Goal: Task Accomplishment & Management: Manage account settings

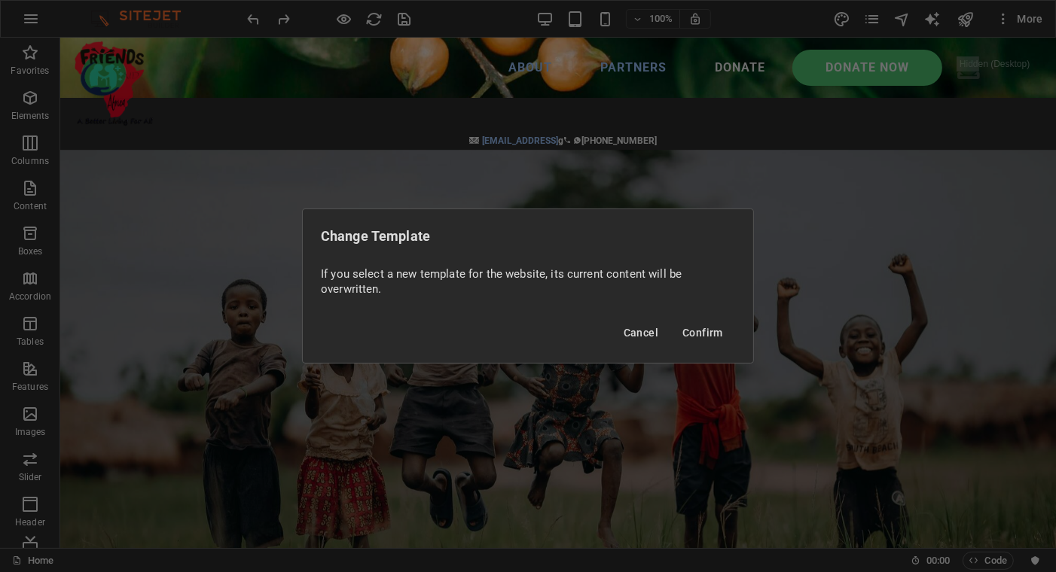
click at [702, 335] on span "Confirm" at bounding box center [702, 333] width 41 height 12
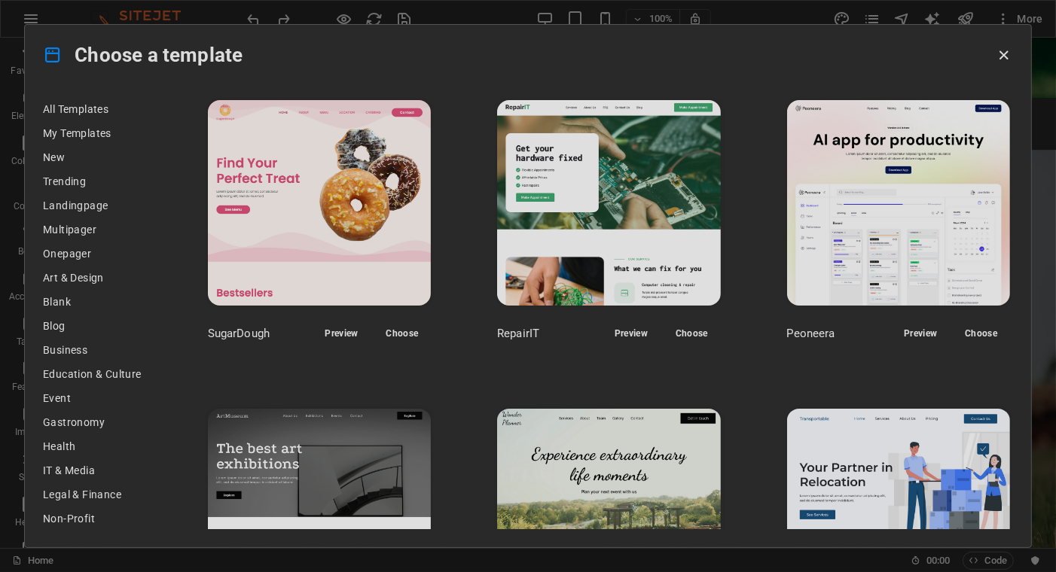
click at [904, 330] on span "Preview" at bounding box center [920, 334] width 33 height 12
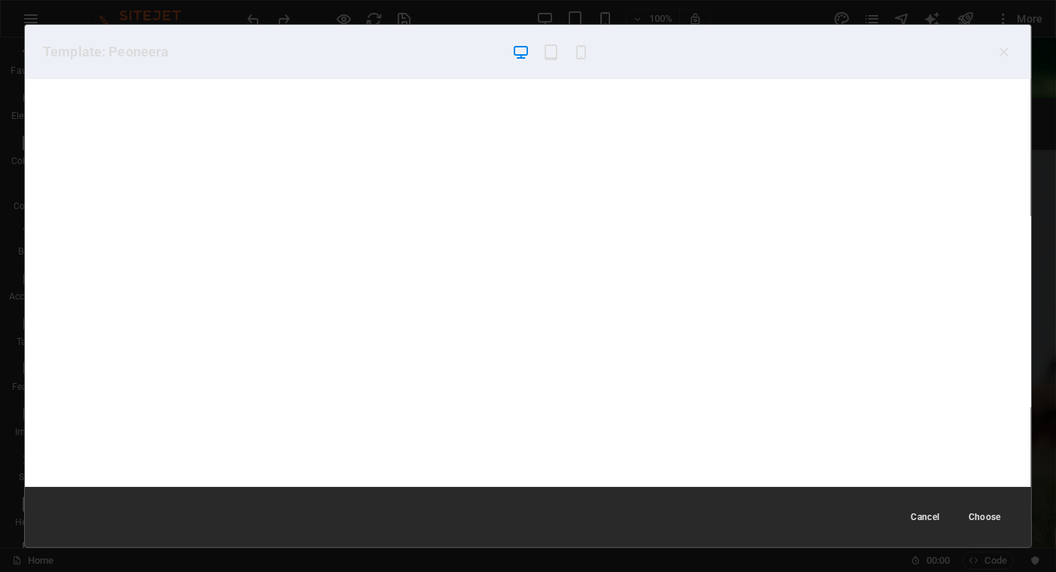
click at [1002, 52] on icon "button" at bounding box center [1003, 52] width 17 height 17
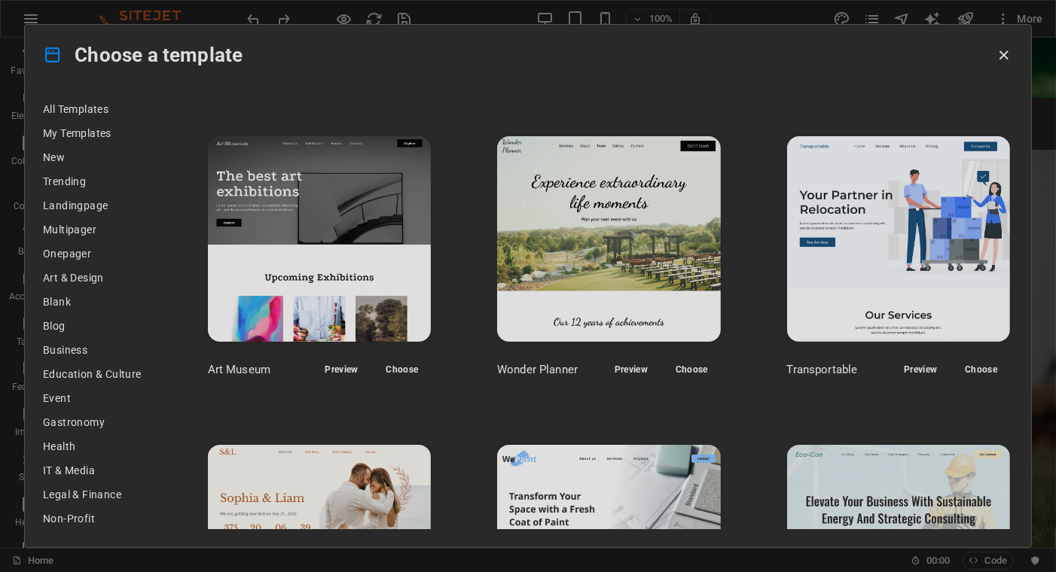
scroll to position [301, 0]
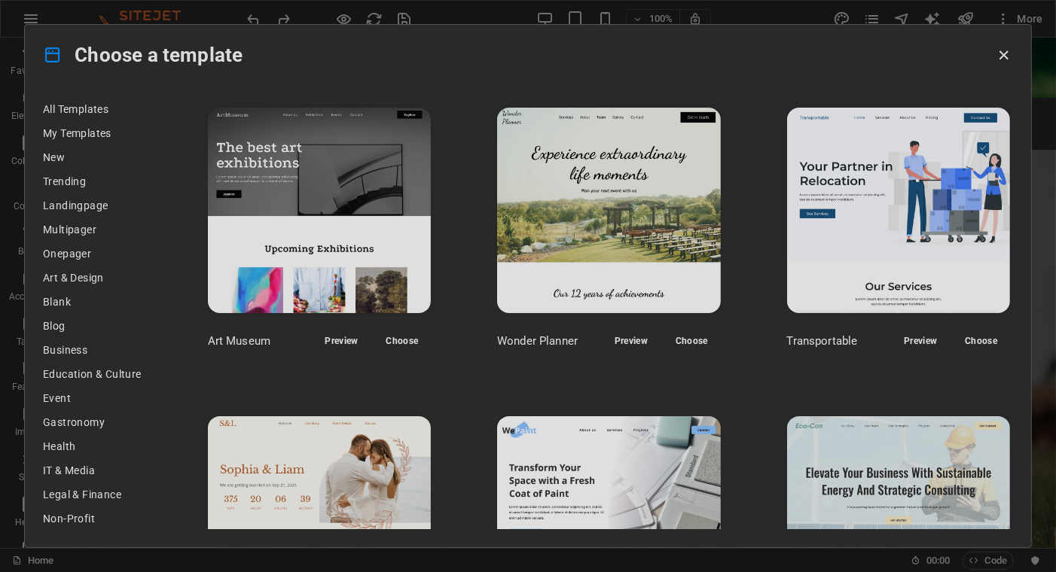
click at [81, 518] on span "Non-Profit" at bounding box center [92, 519] width 99 height 12
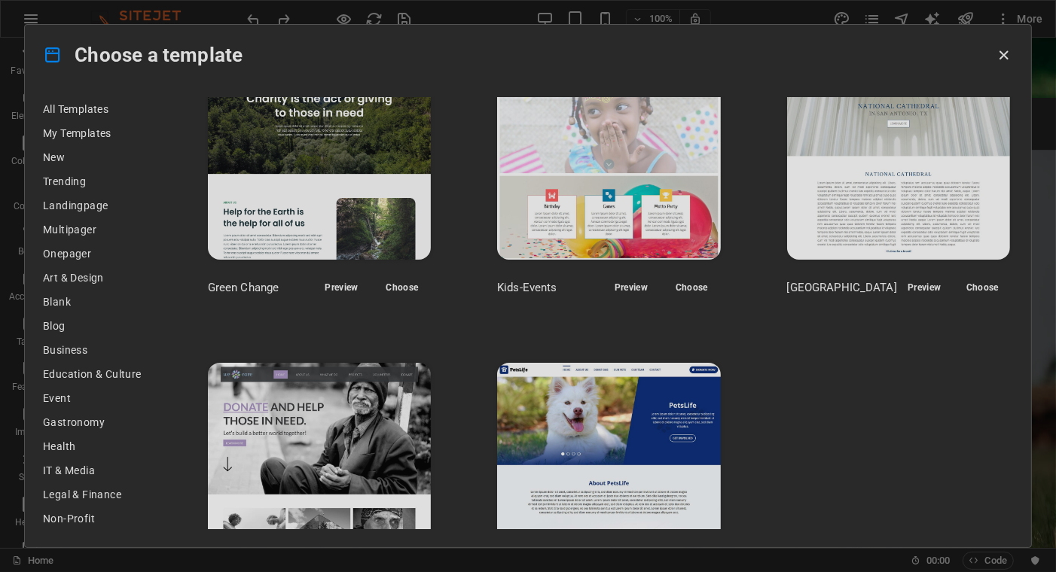
scroll to position [121, 0]
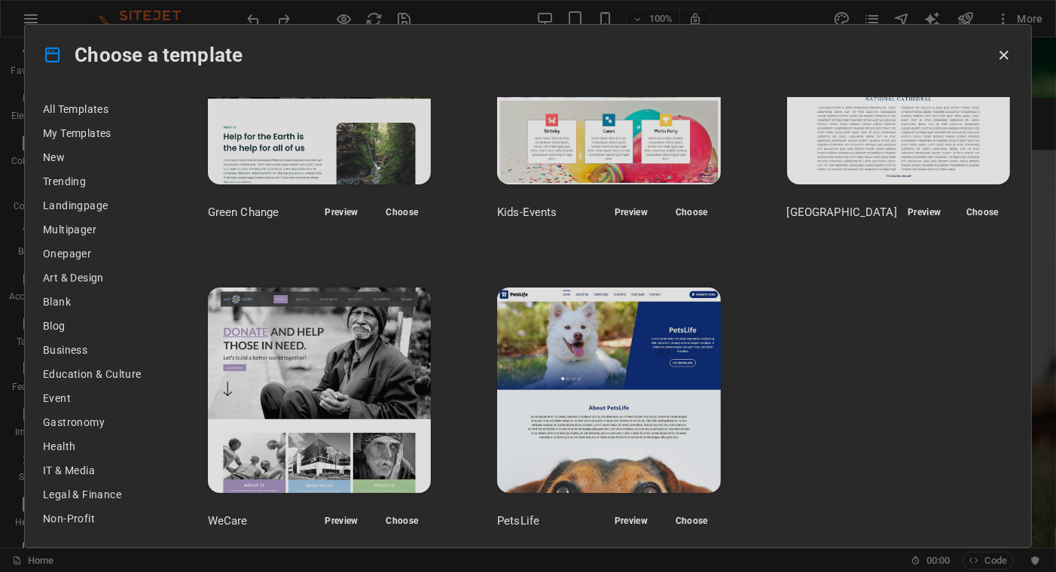
click at [635, 516] on span "Preview" at bounding box center [630, 521] width 33 height 12
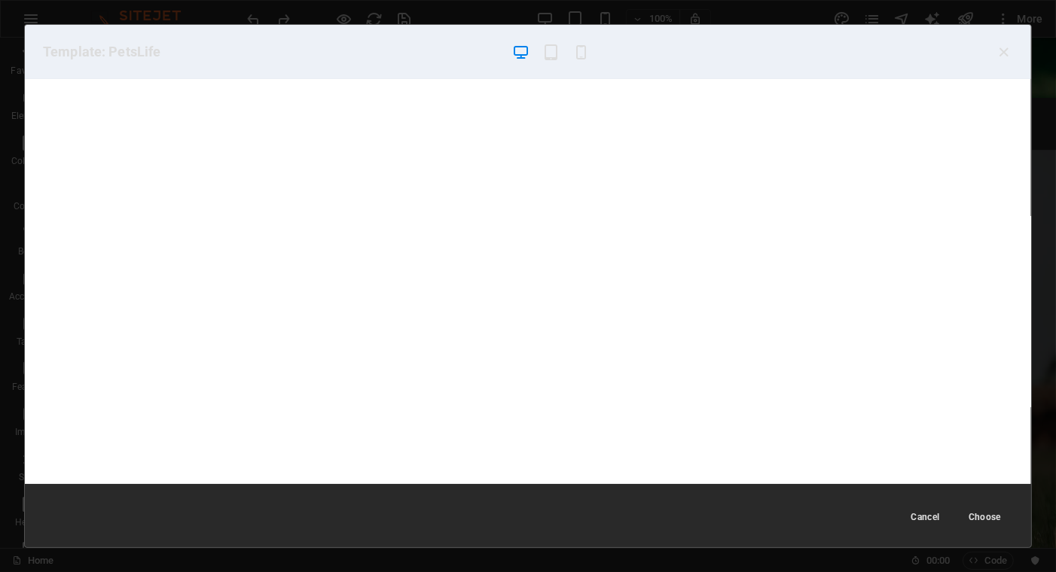
scroll to position [0, 0]
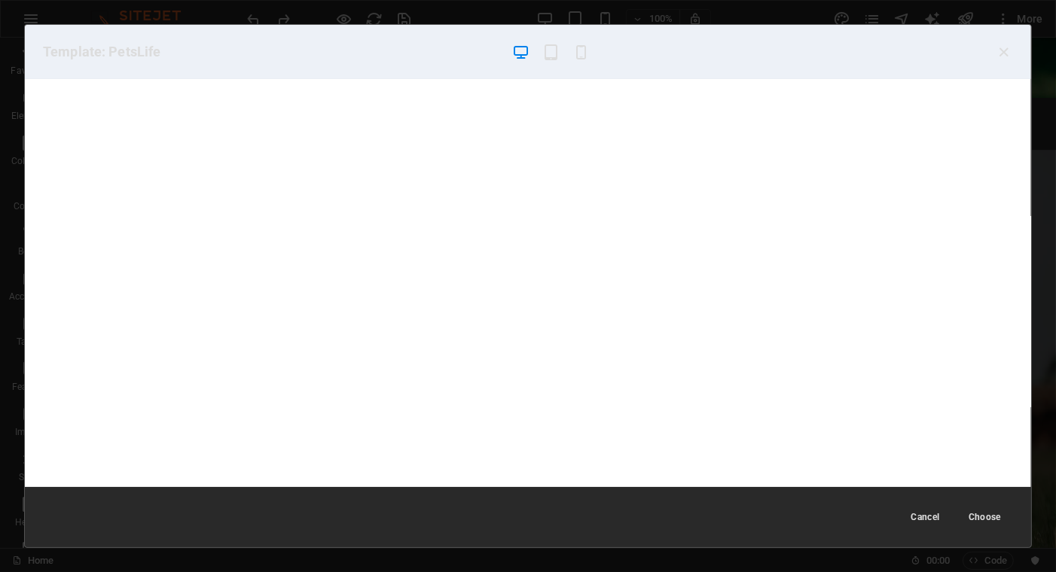
click at [1003, 48] on icon "button" at bounding box center [1003, 52] width 17 height 17
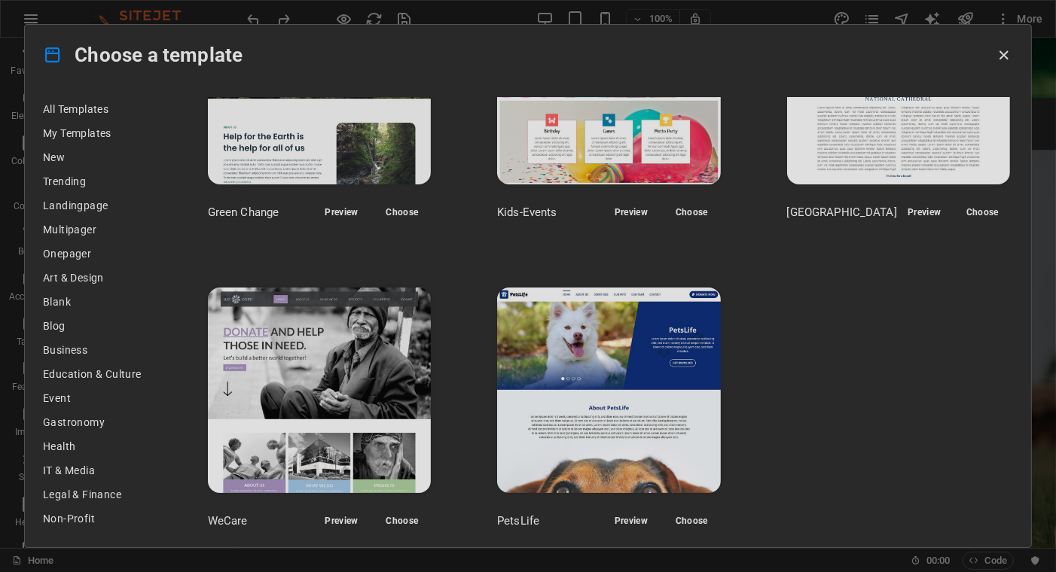
click at [366, 348] on img at bounding box center [319, 391] width 223 height 206
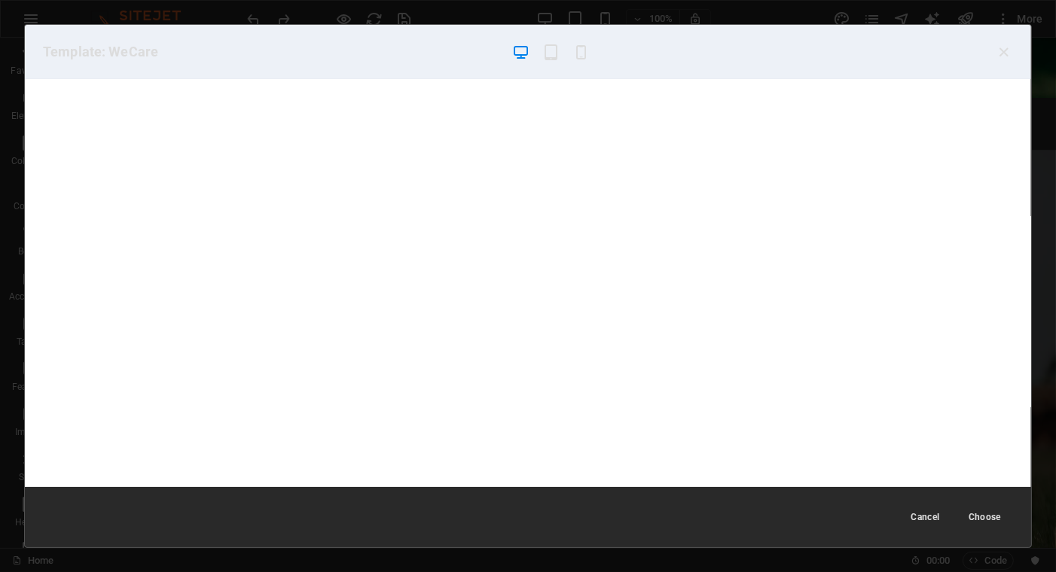
click at [582, 50] on icon "button" at bounding box center [580, 52] width 17 height 17
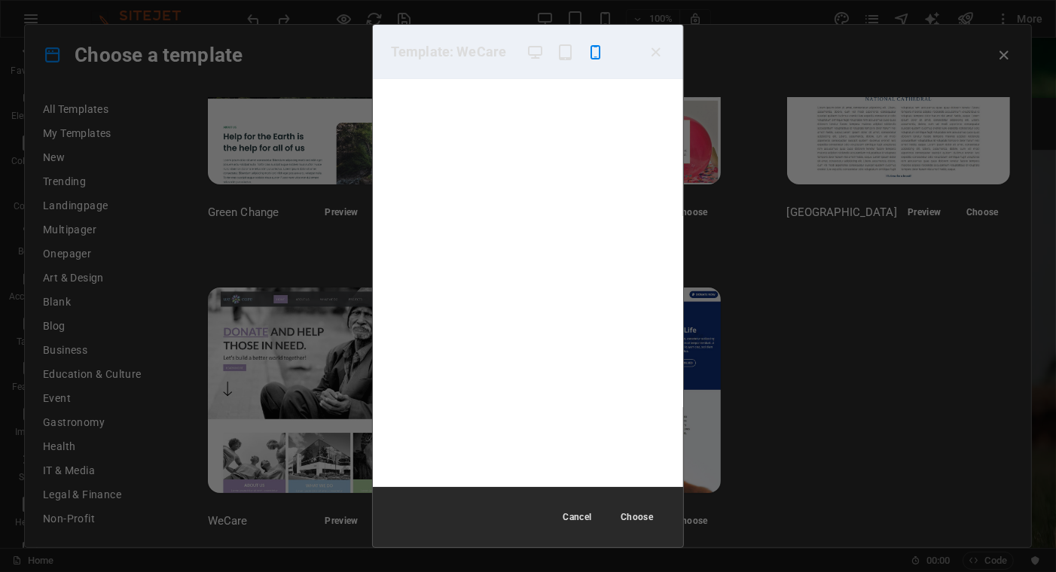
click at [656, 48] on icon "button" at bounding box center [656, 52] width 17 height 17
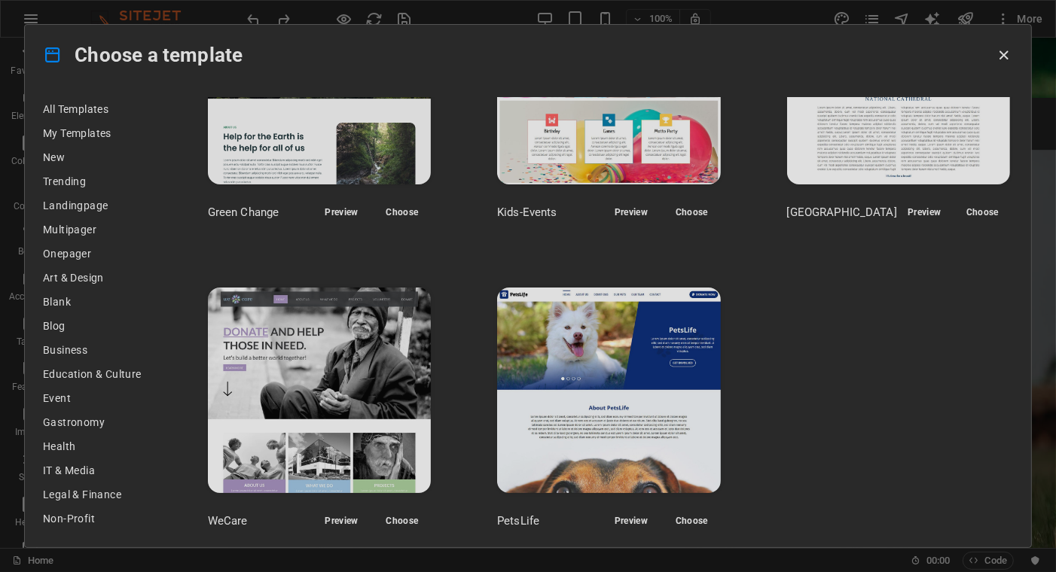
click at [59, 156] on span "New" at bounding box center [92, 157] width 99 height 12
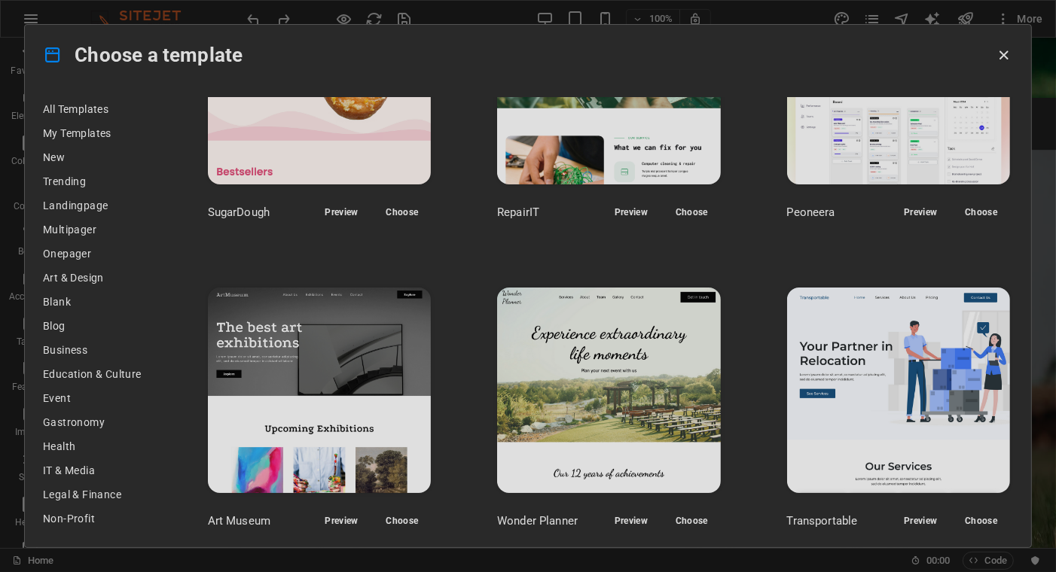
click at [87, 129] on span "My Templates" at bounding box center [92, 133] width 99 height 12
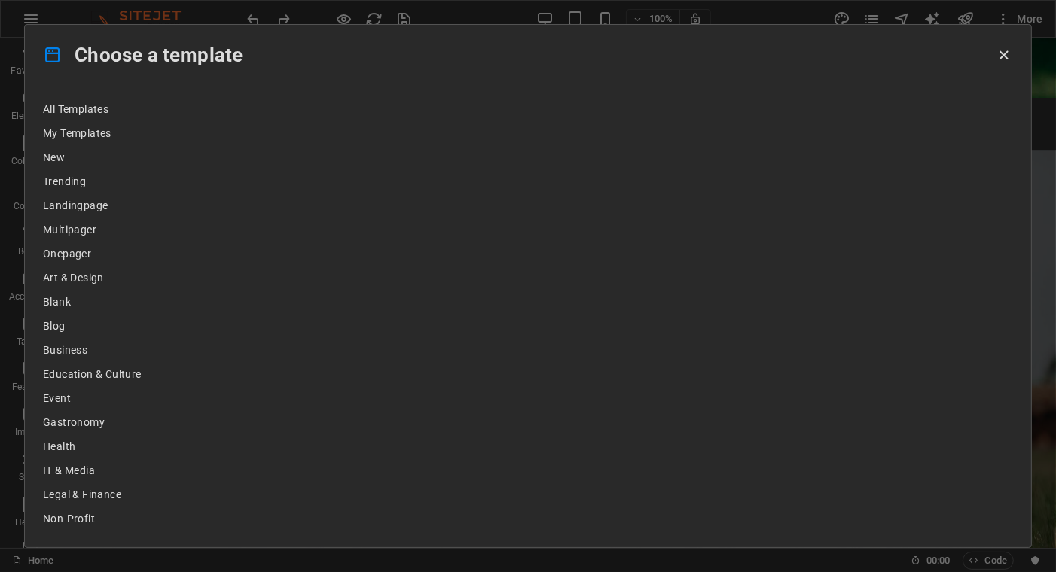
click at [78, 225] on span "Multipager" at bounding box center [92, 230] width 99 height 12
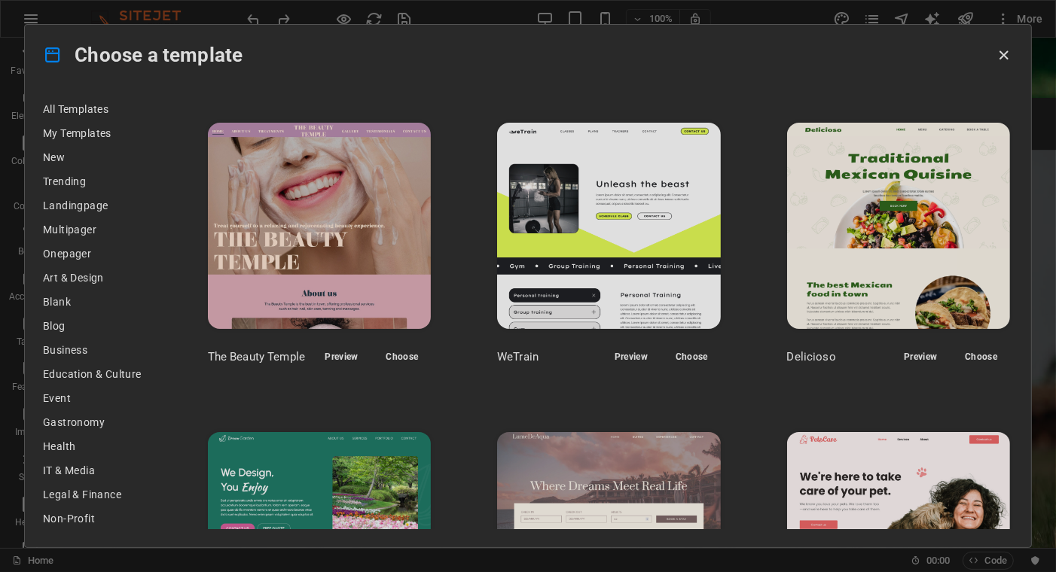
scroll to position [1280, 0]
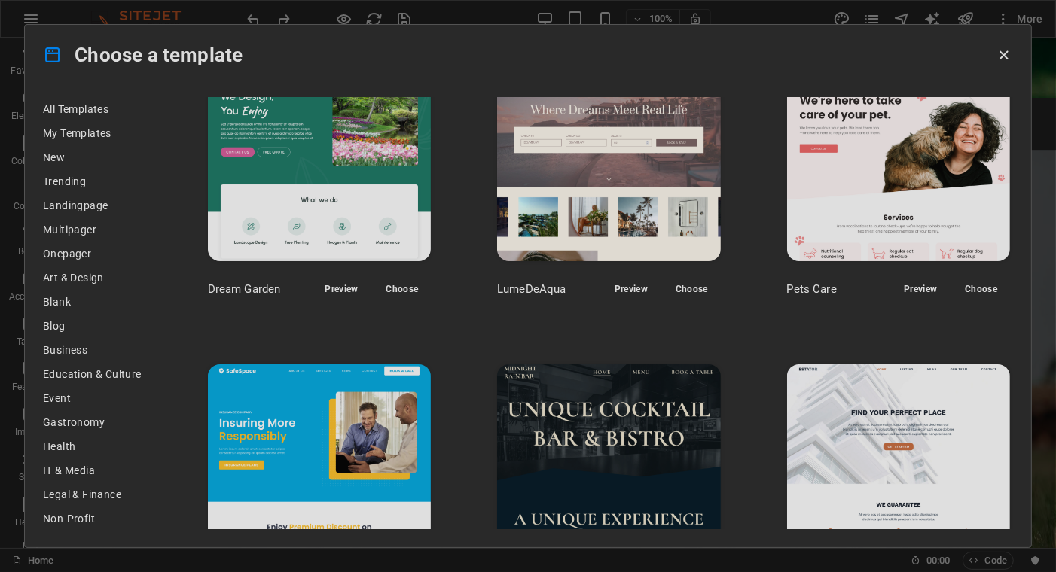
click at [95, 105] on span "All Templates" at bounding box center [92, 109] width 99 height 12
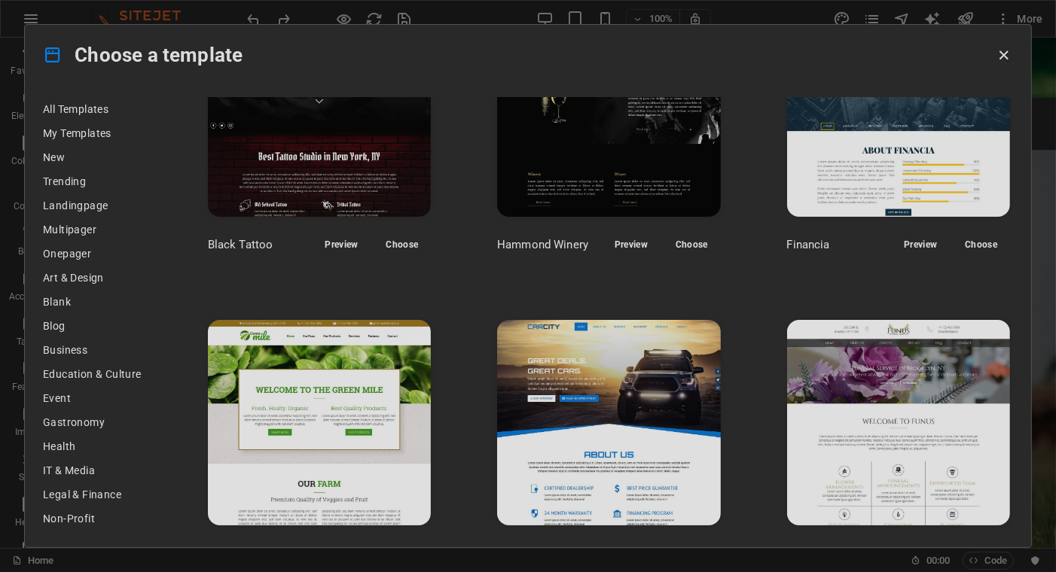
scroll to position [8827, 0]
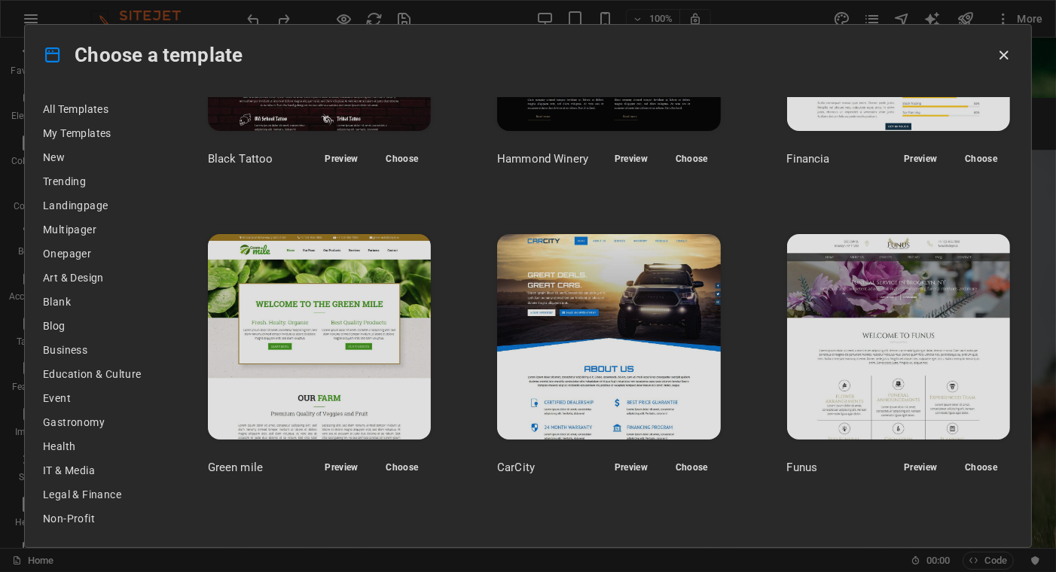
click at [331, 462] on span "Preview" at bounding box center [341, 468] width 33 height 12
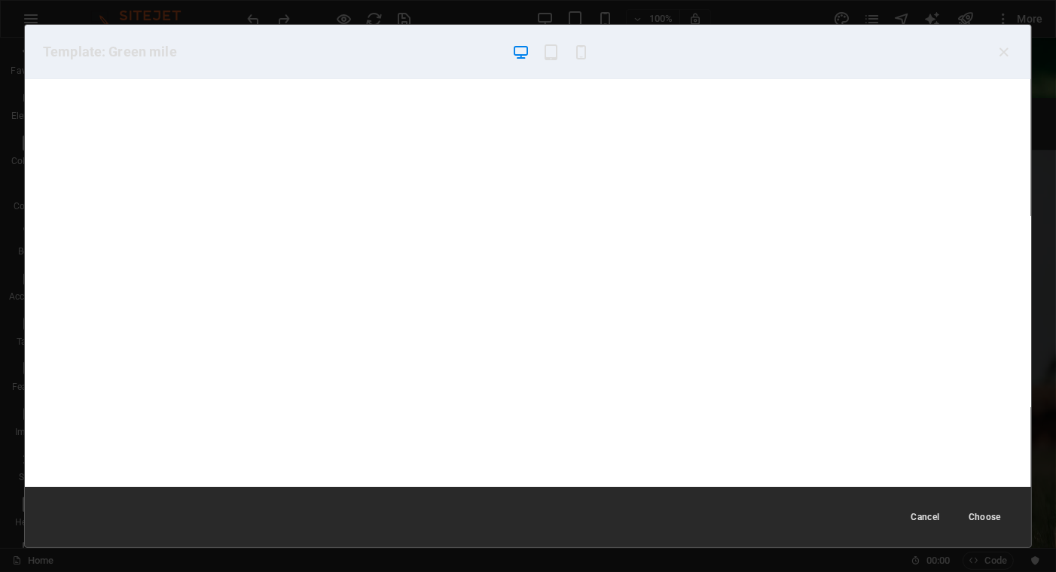
click at [580, 53] on icon "button" at bounding box center [580, 52] width 17 height 17
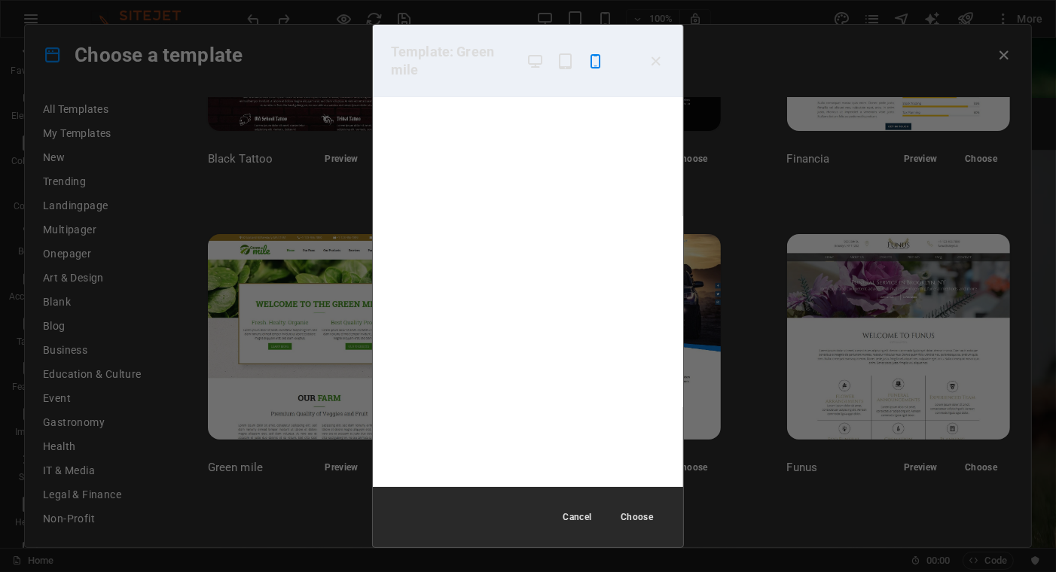
click at [532, 54] on icon "button" at bounding box center [534, 61] width 17 height 17
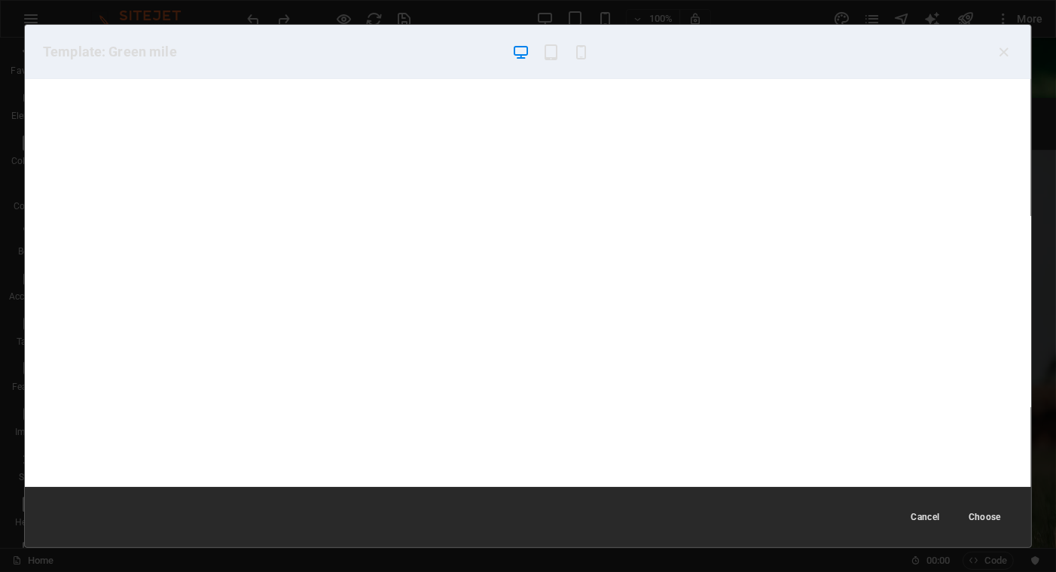
click at [1002, 48] on icon "button" at bounding box center [1003, 52] width 17 height 17
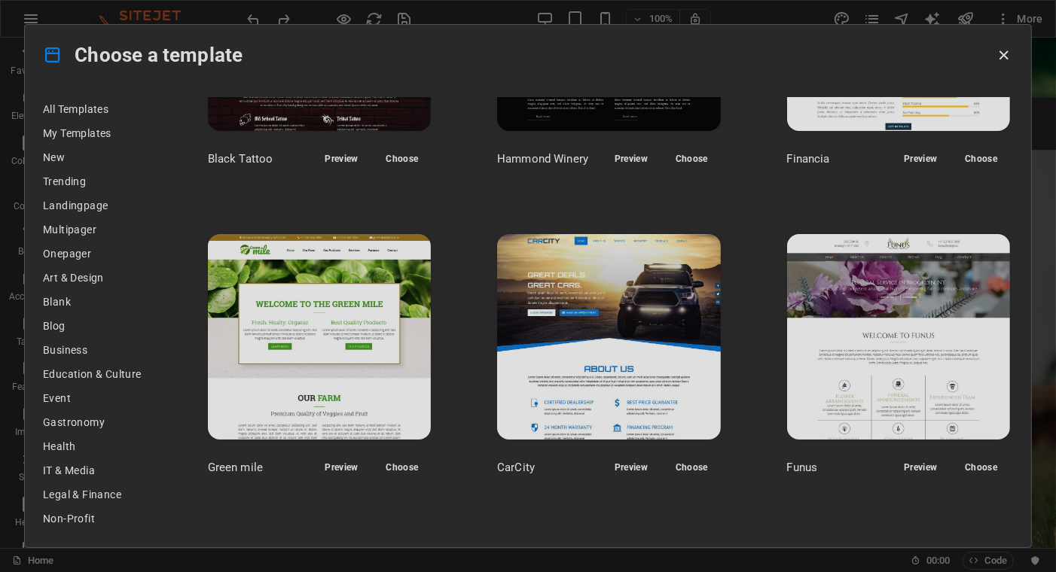
scroll to position [8903, 0]
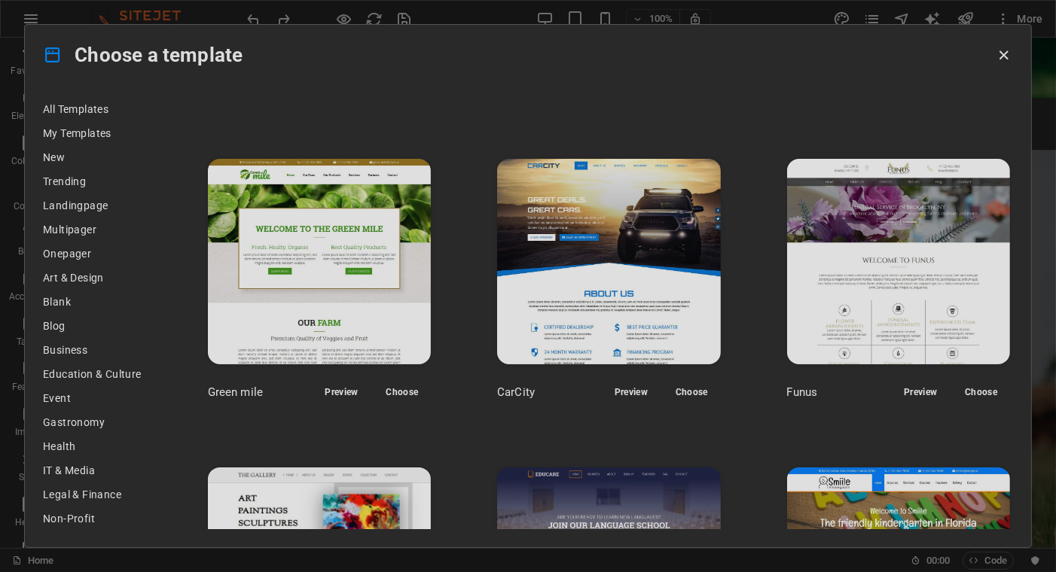
click at [919, 386] on span "Preview" at bounding box center [920, 392] width 33 height 12
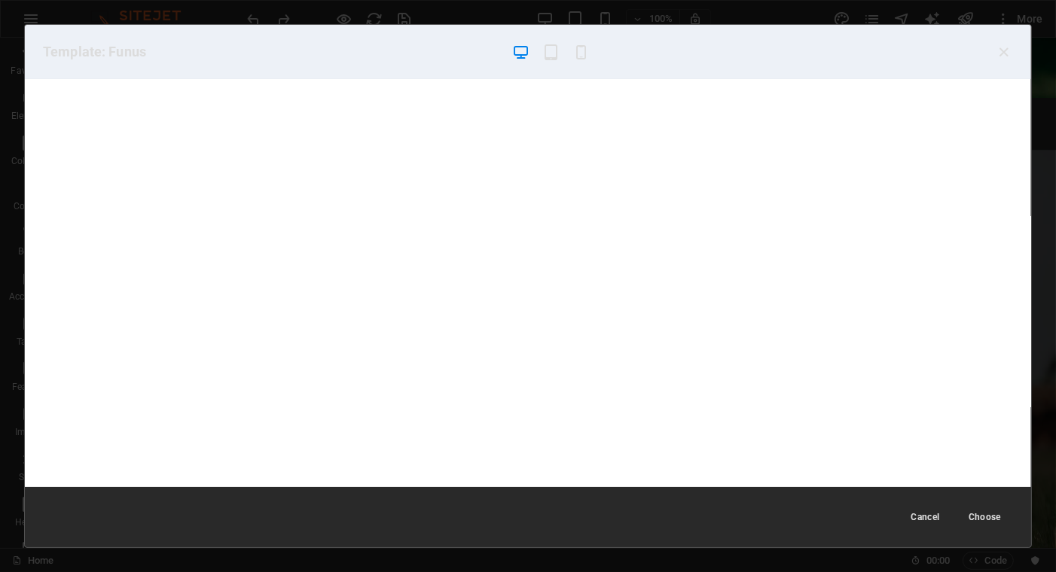
click at [1002, 50] on icon "button" at bounding box center [1003, 52] width 17 height 17
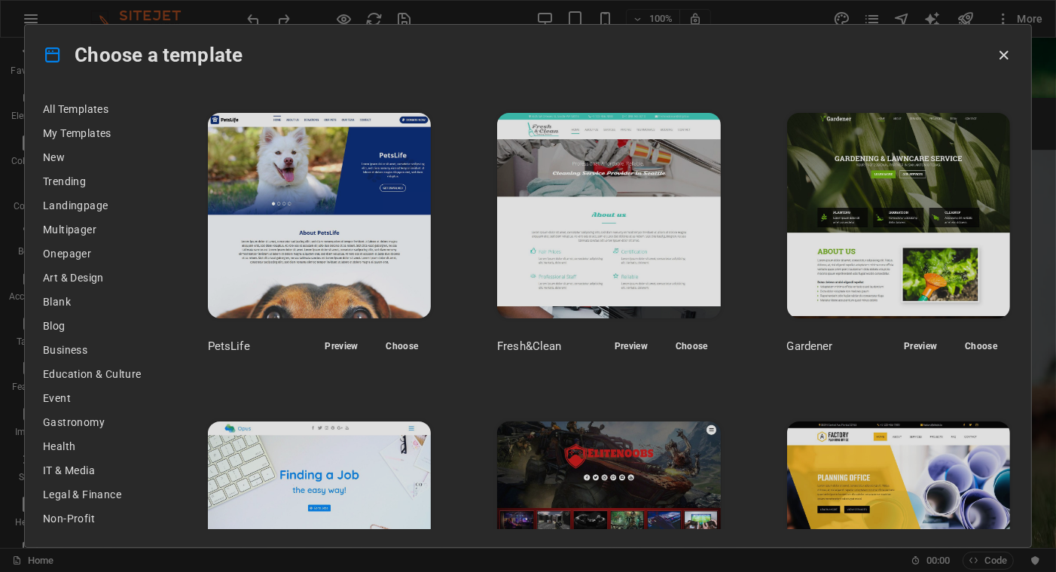
scroll to position [10409, 0]
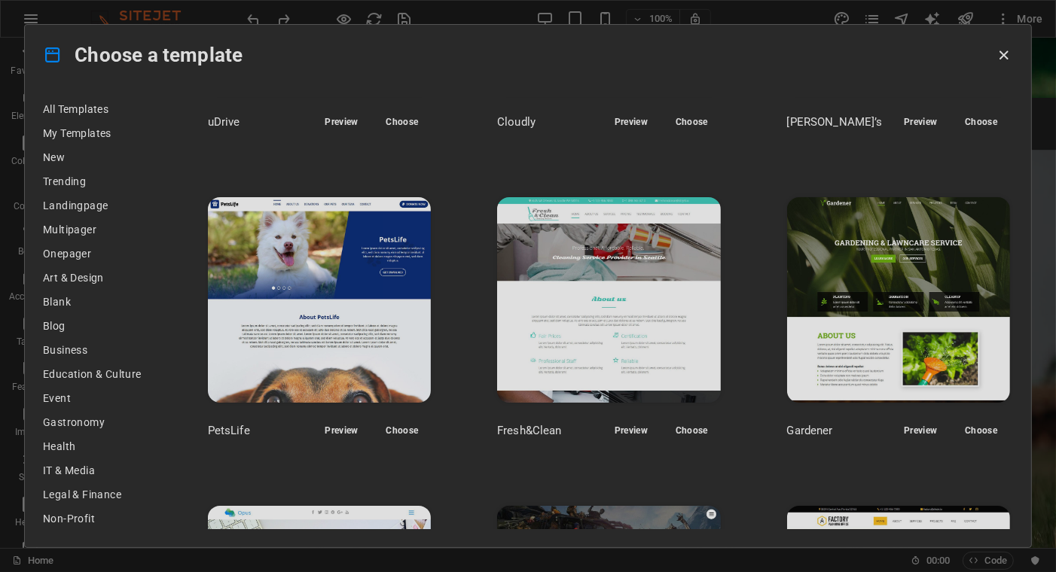
click at [861, 272] on img at bounding box center [898, 300] width 223 height 206
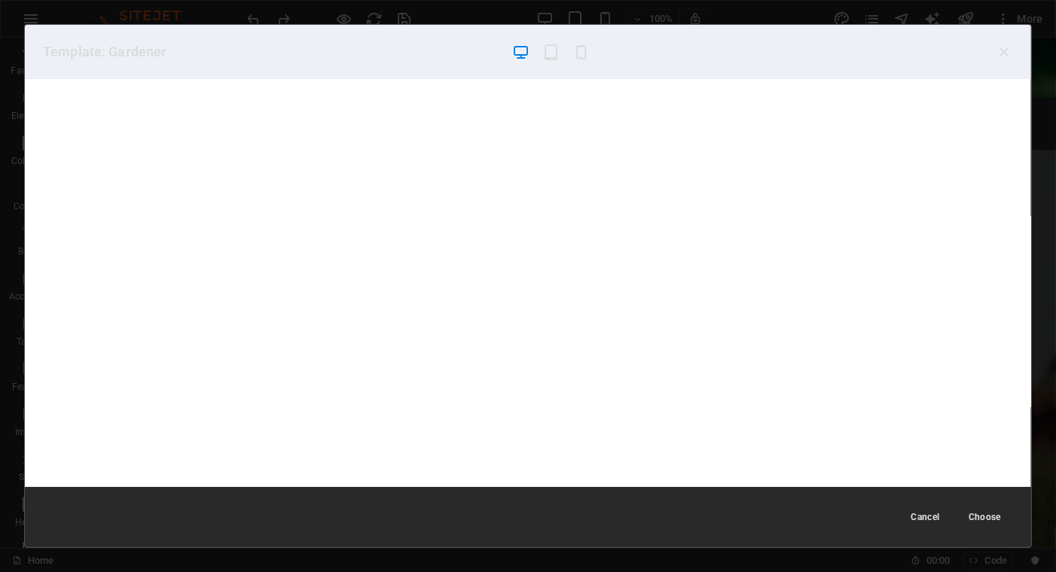
click at [578, 50] on icon "button" at bounding box center [580, 52] width 17 height 17
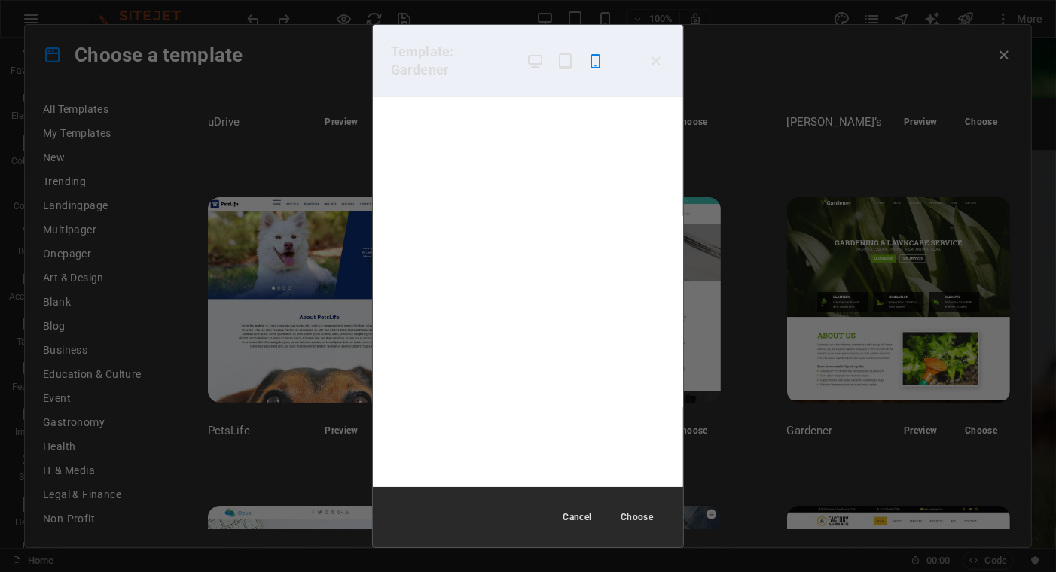
click at [657, 53] on icon "button" at bounding box center [656, 61] width 17 height 17
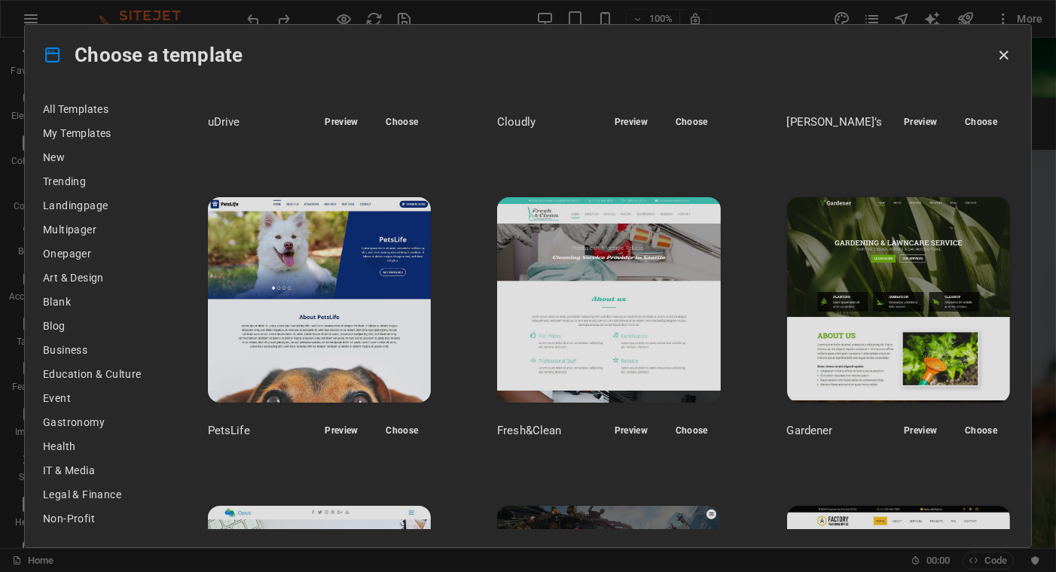
click at [614, 197] on img at bounding box center [608, 300] width 223 height 206
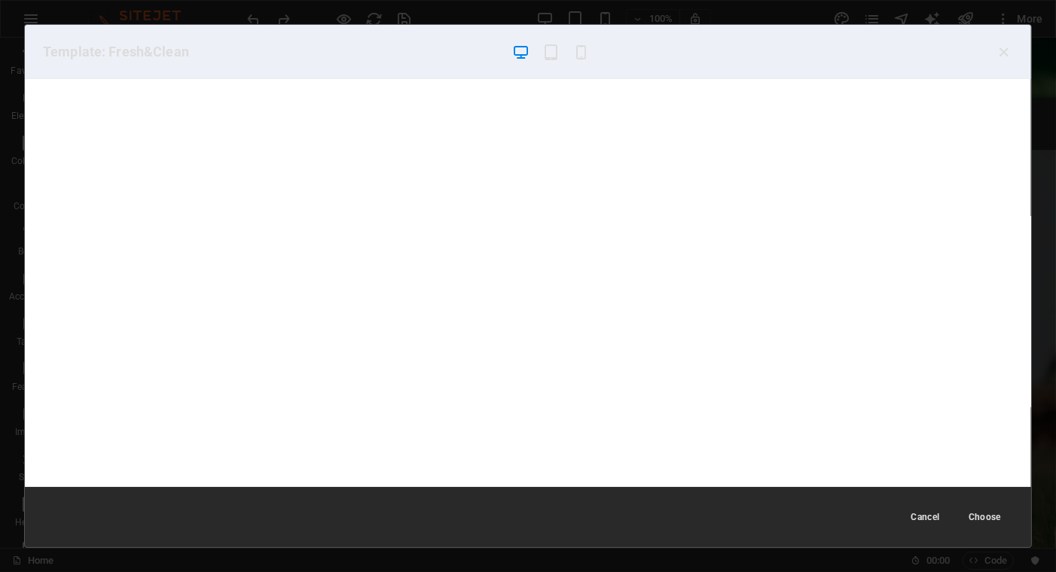
click at [1004, 46] on icon "button" at bounding box center [1003, 52] width 17 height 17
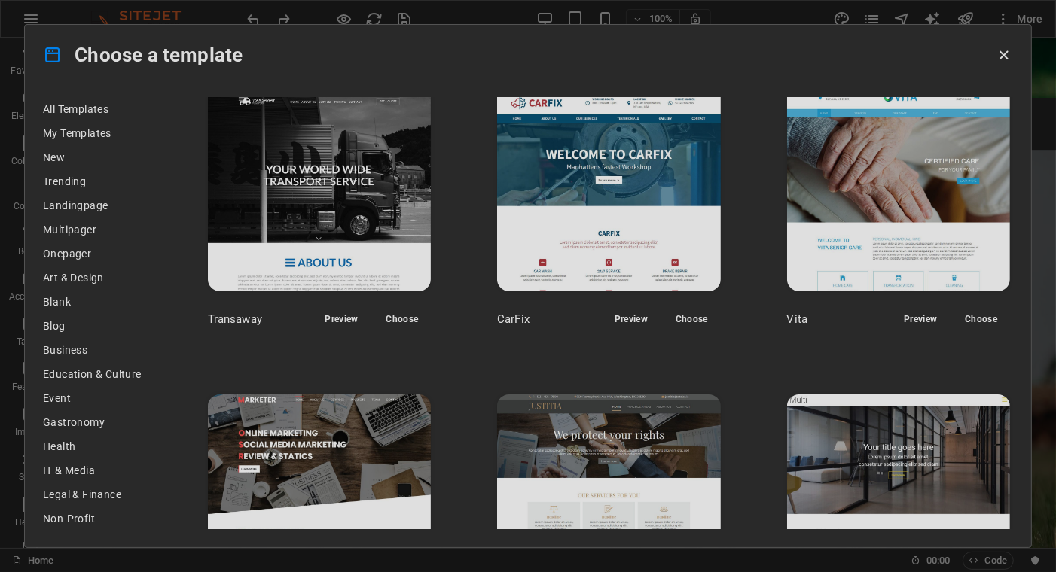
scroll to position [12065, 0]
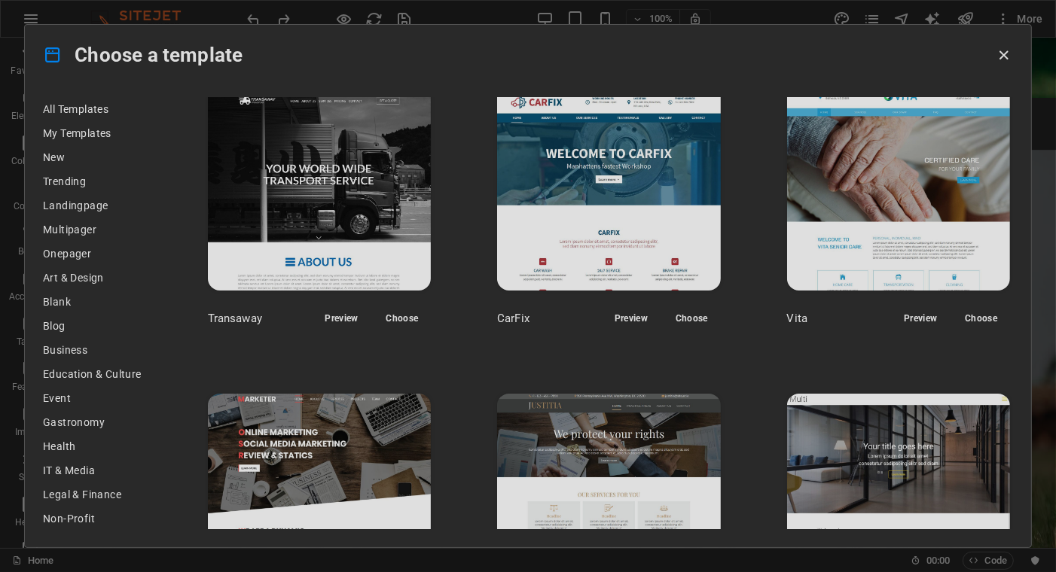
click at [633, 312] on span "Preview" at bounding box center [630, 318] width 33 height 12
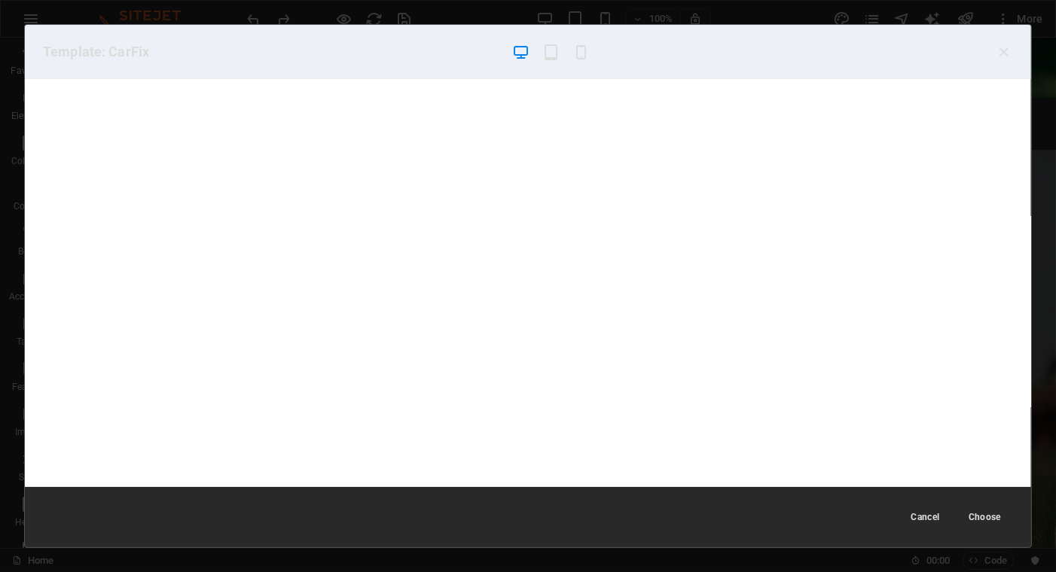
click at [1006, 50] on icon "button" at bounding box center [1003, 52] width 17 height 17
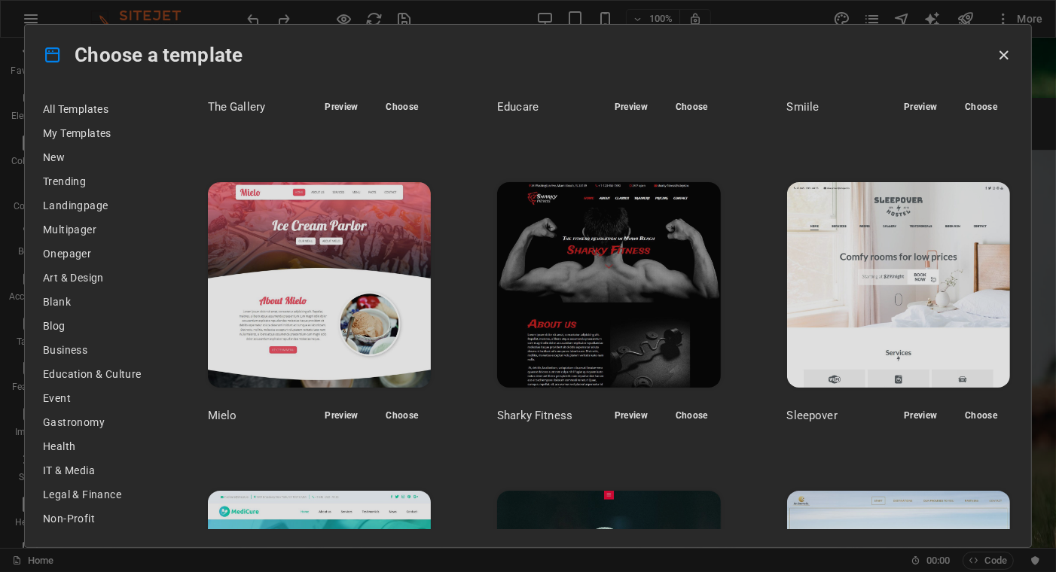
scroll to position [9412, 0]
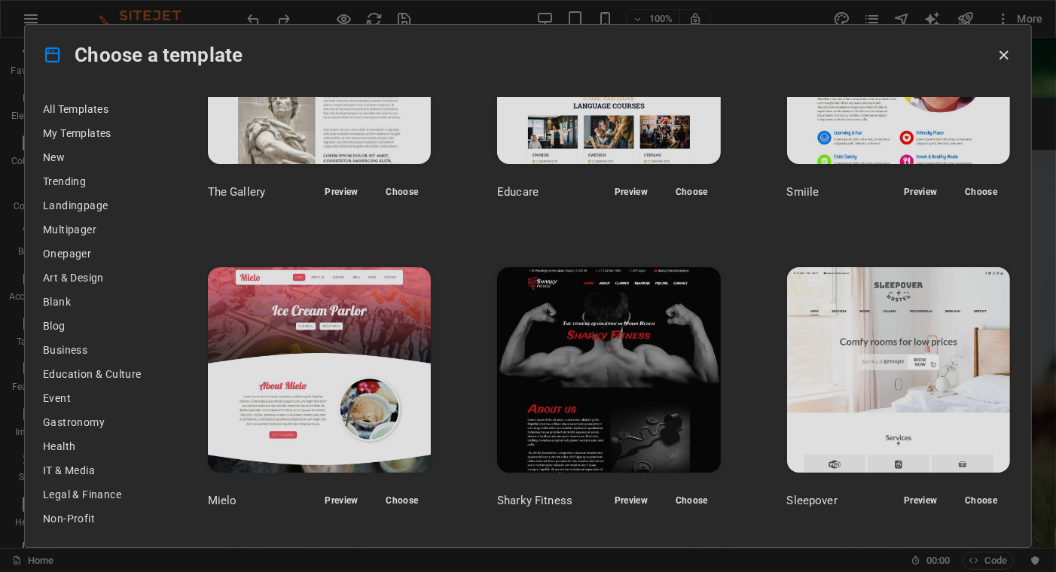
click at [623, 495] on span "Preview" at bounding box center [630, 501] width 33 height 12
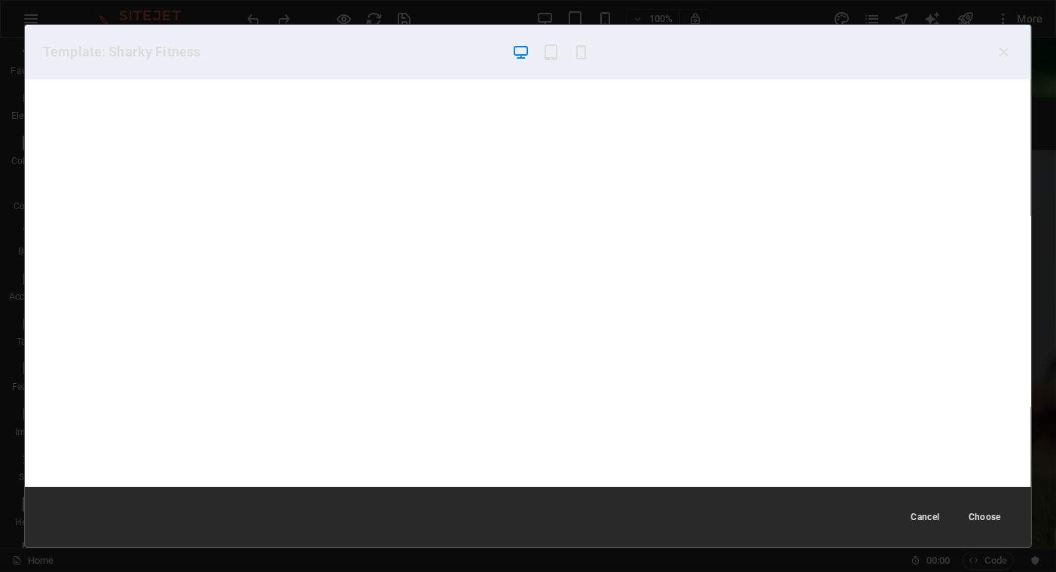
click at [1004, 53] on icon "button" at bounding box center [1003, 52] width 17 height 17
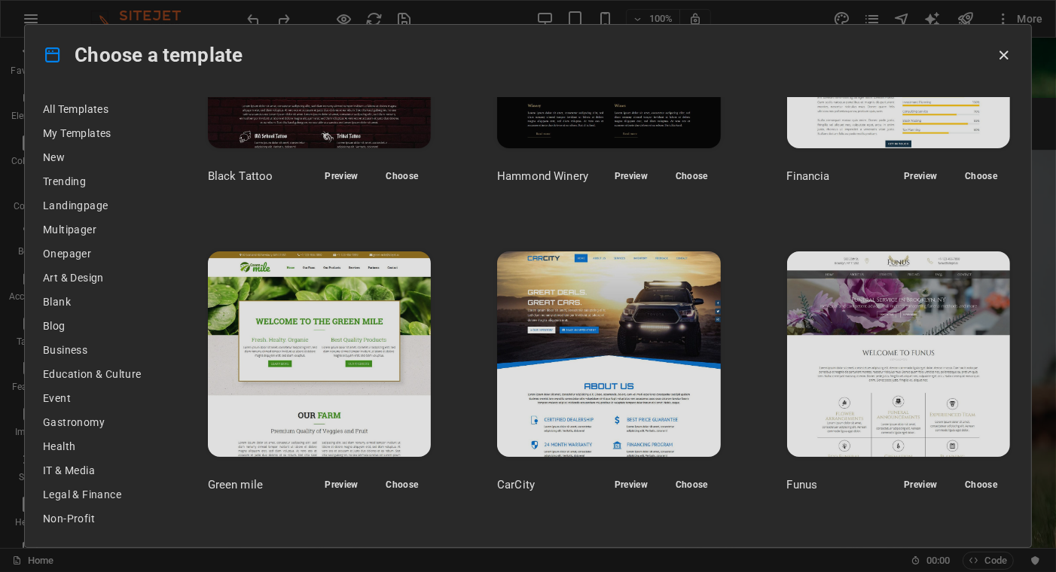
scroll to position [8809, 0]
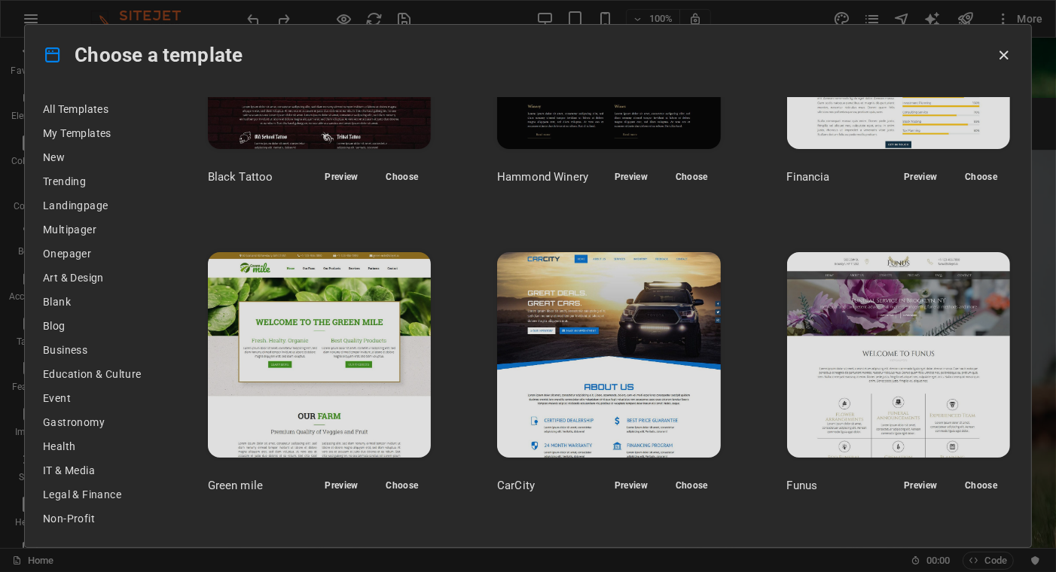
click at [334, 480] on span "Preview" at bounding box center [341, 486] width 33 height 12
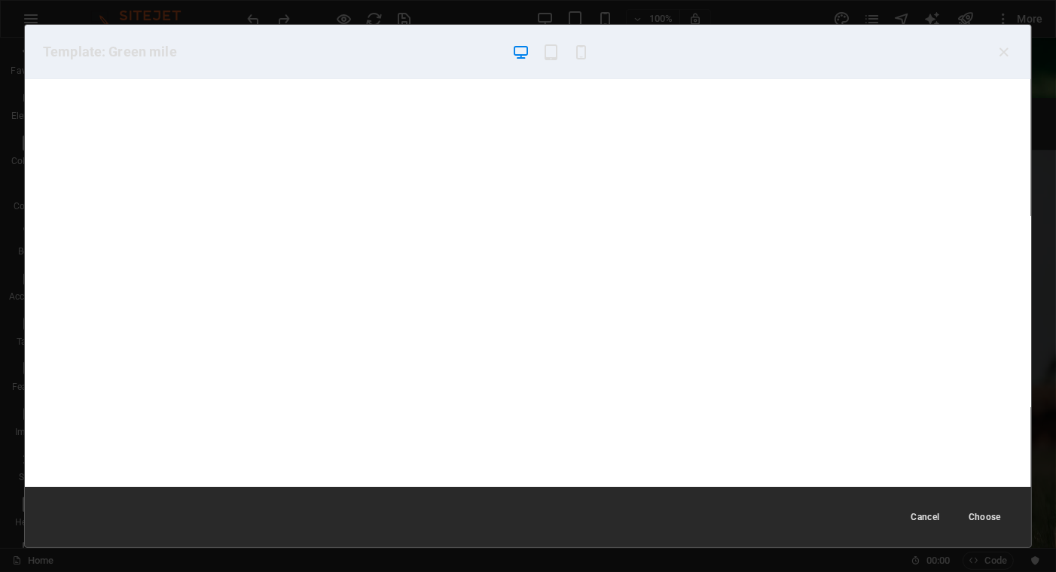
click at [1002, 50] on icon "button" at bounding box center [1003, 52] width 17 height 17
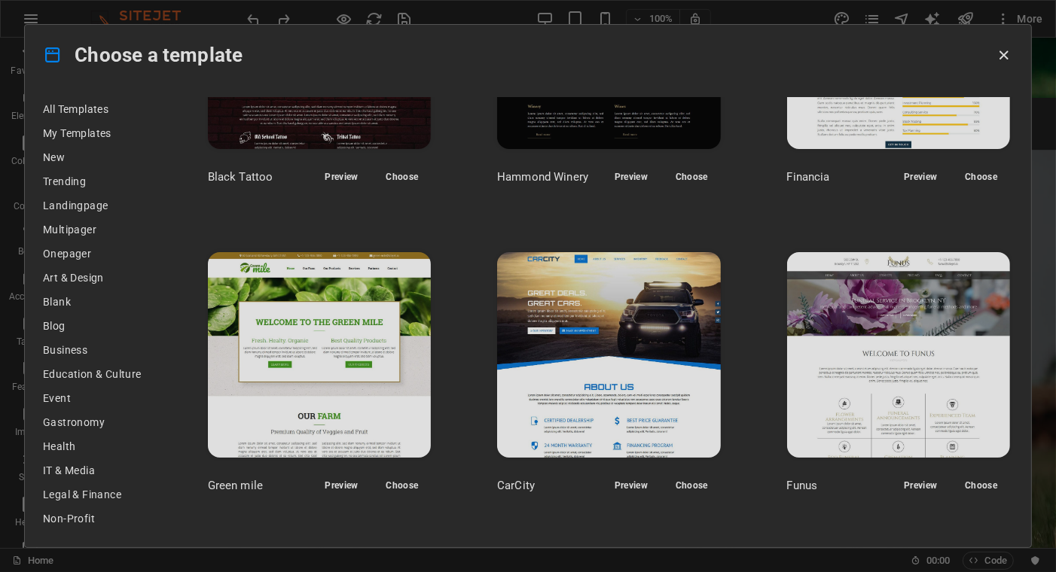
click at [1003, 52] on icon "button" at bounding box center [1003, 55] width 17 height 17
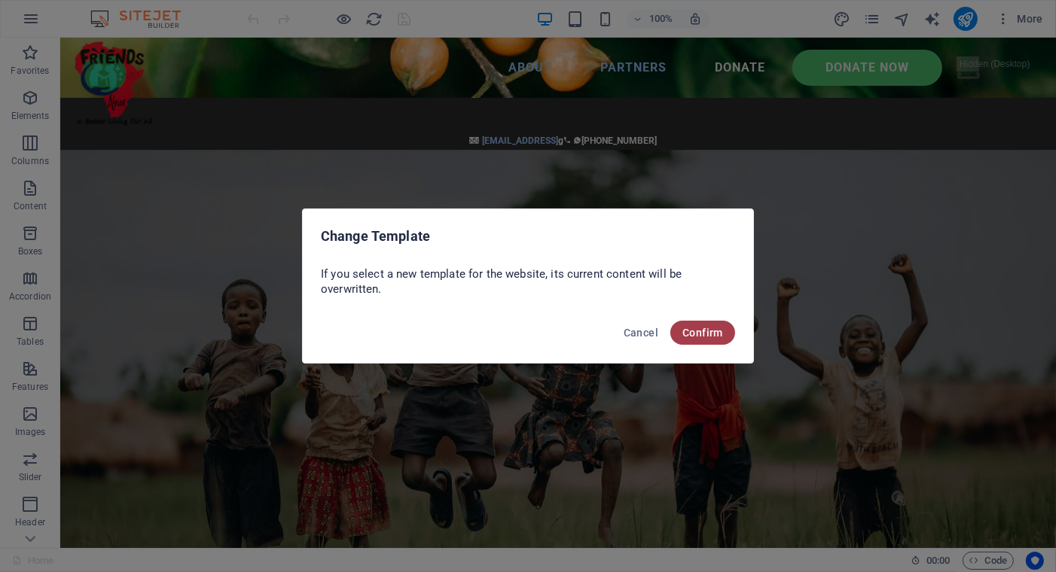
click at [0, 0] on span "Confirm" at bounding box center [0, 0] width 0 height 0
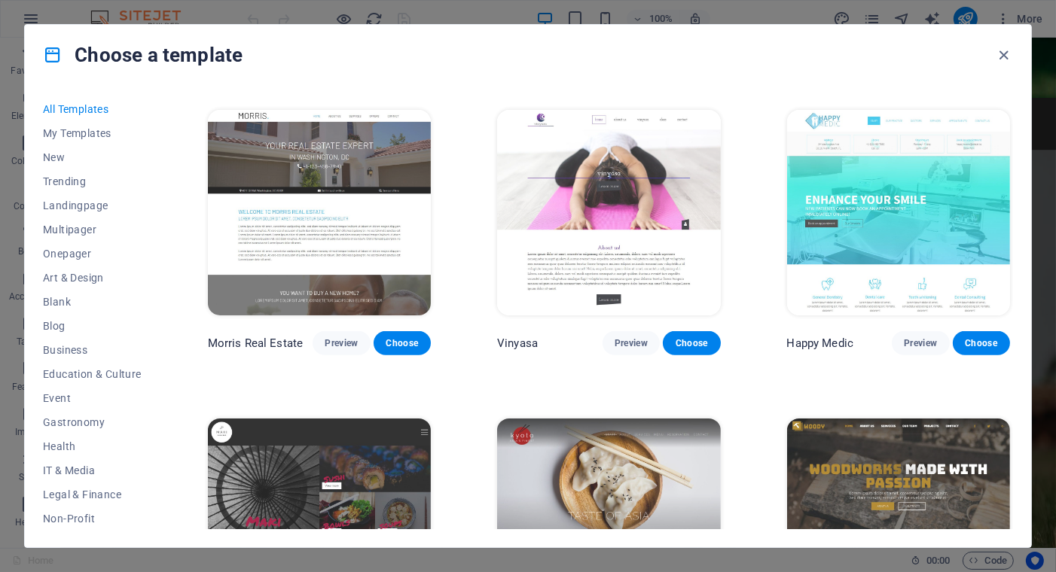
scroll to position [6551, 0]
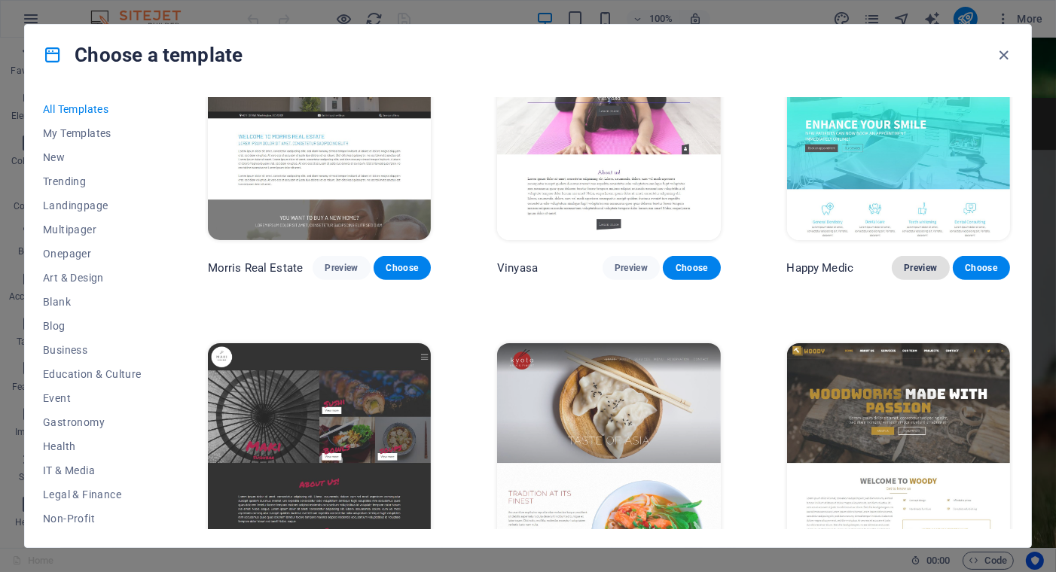
click at [919, 262] on span "Preview" at bounding box center [920, 268] width 33 height 12
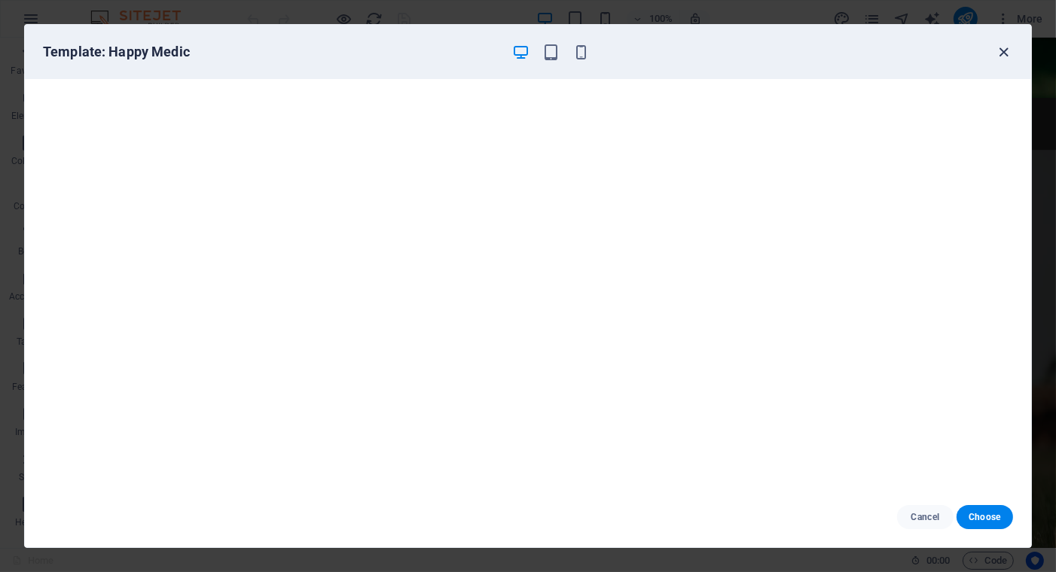
click at [1001, 50] on icon "button" at bounding box center [1003, 52] width 17 height 17
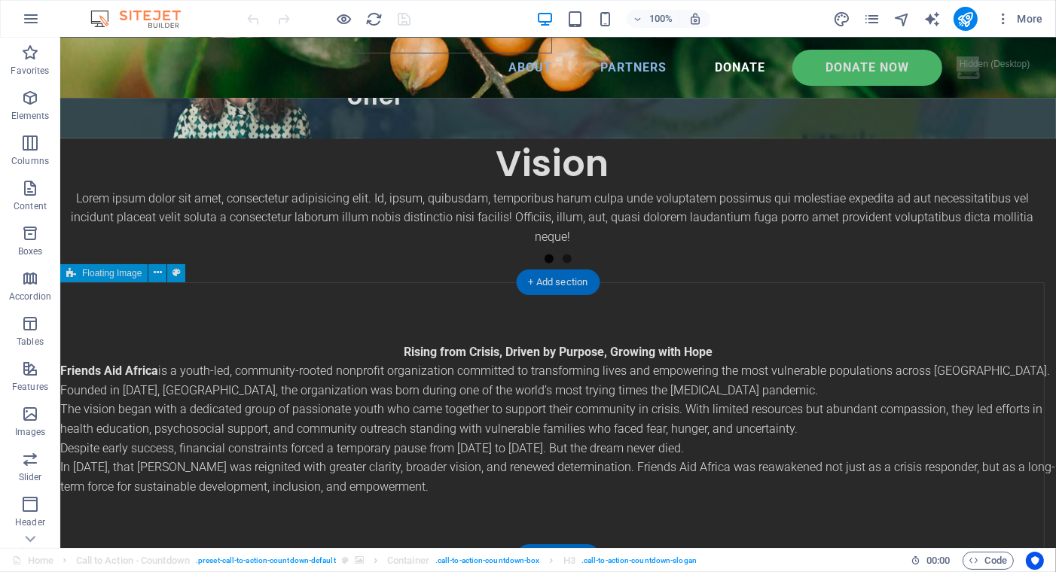
scroll to position [818, 0]
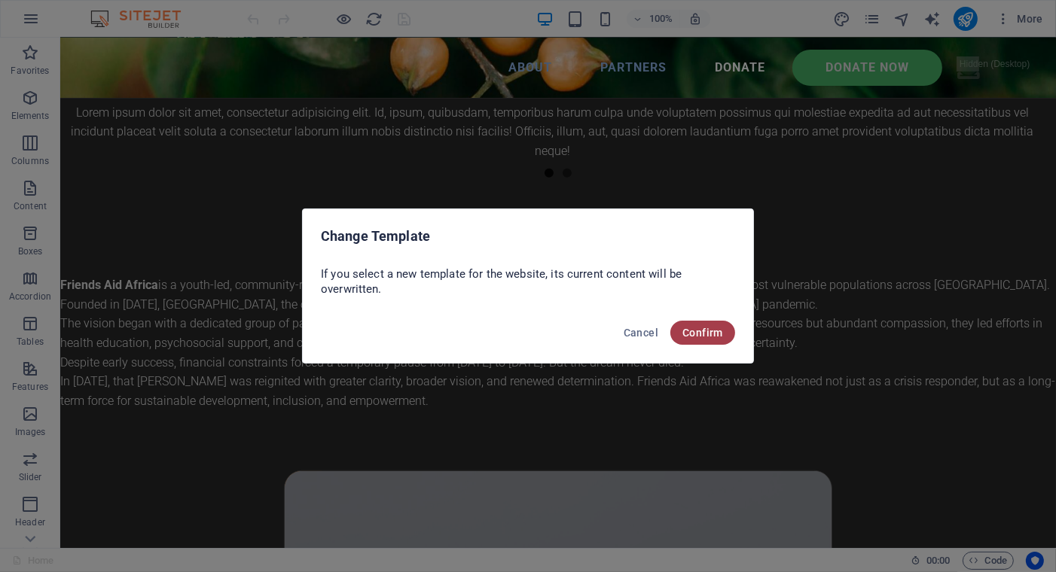
click at [689, 328] on span "Confirm" at bounding box center [702, 333] width 41 height 12
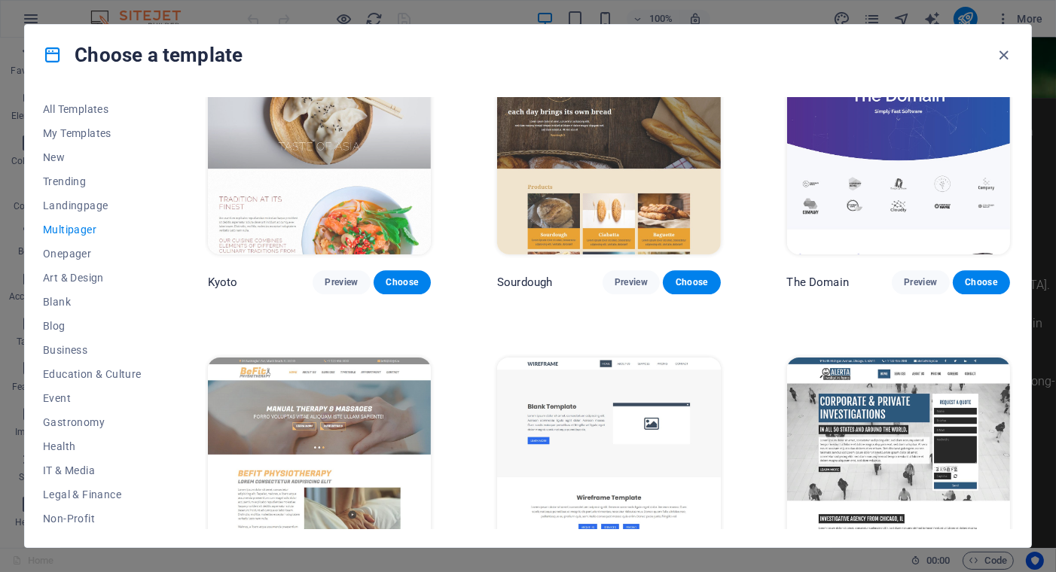
scroll to position [4141, 0]
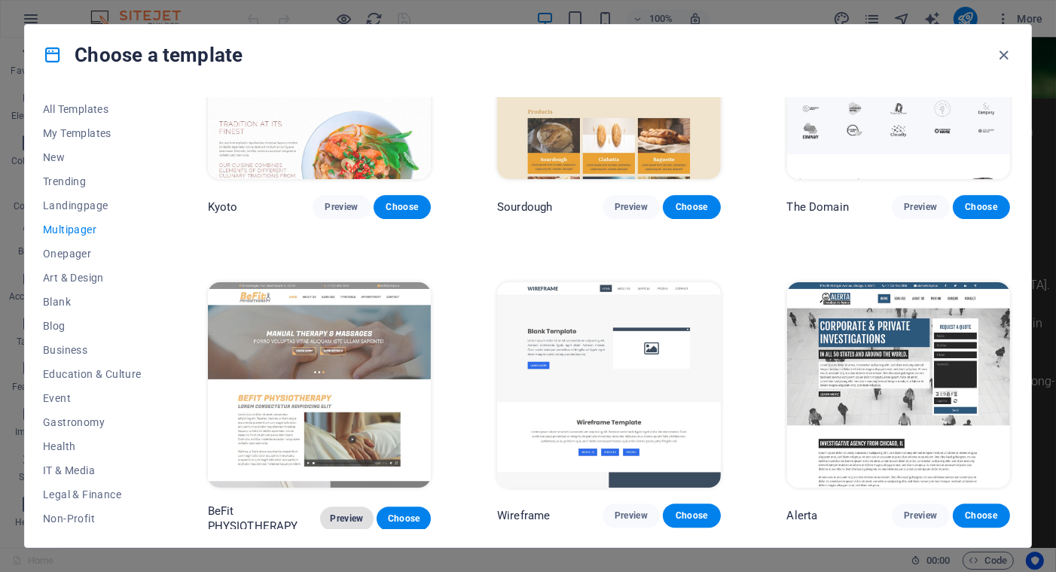
click at [337, 513] on span "Preview" at bounding box center [347, 519] width 30 height 12
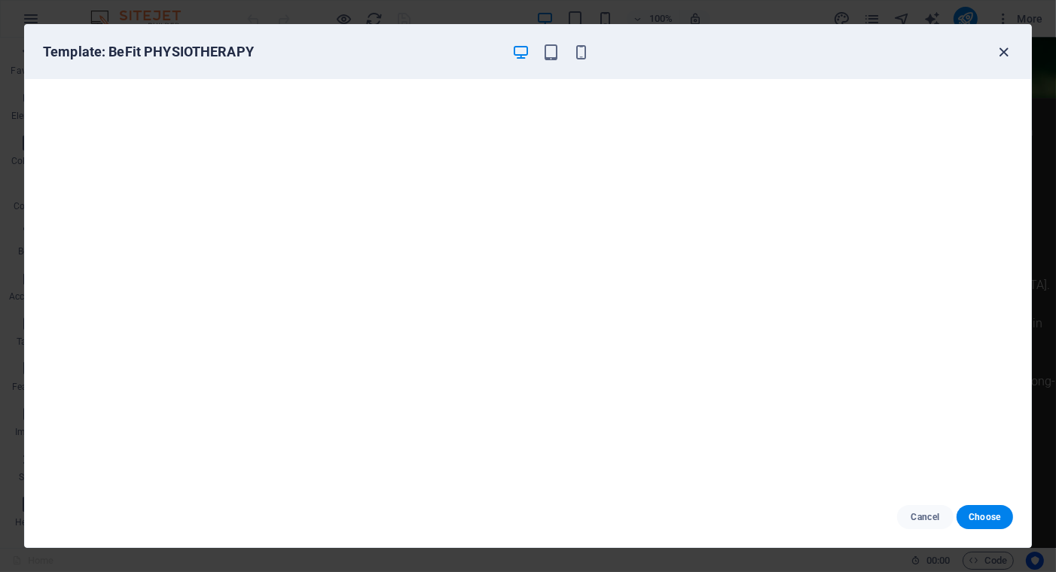
click at [1002, 48] on icon "button" at bounding box center [1003, 52] width 17 height 17
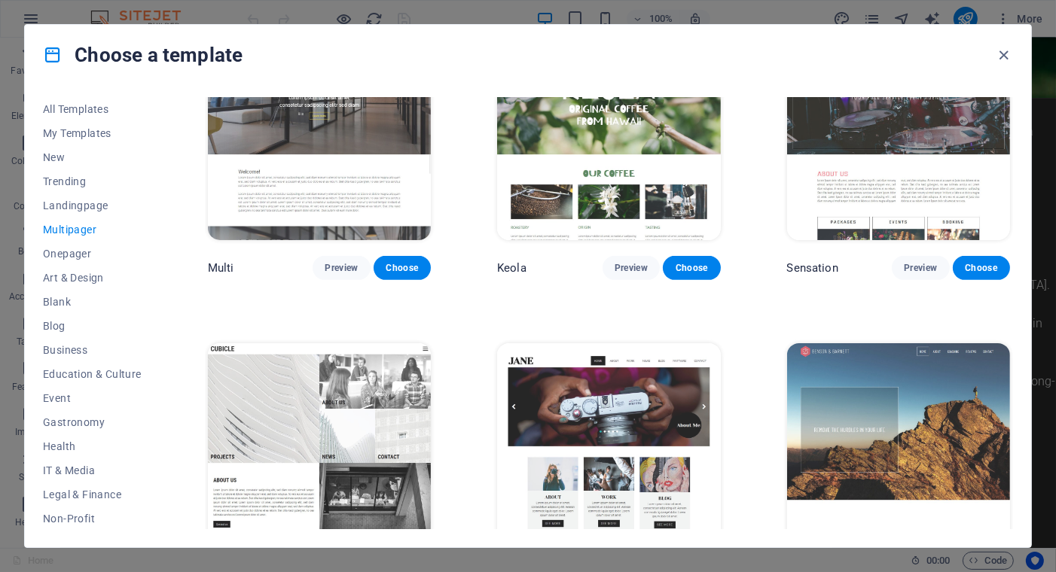
scroll to position [6273, 0]
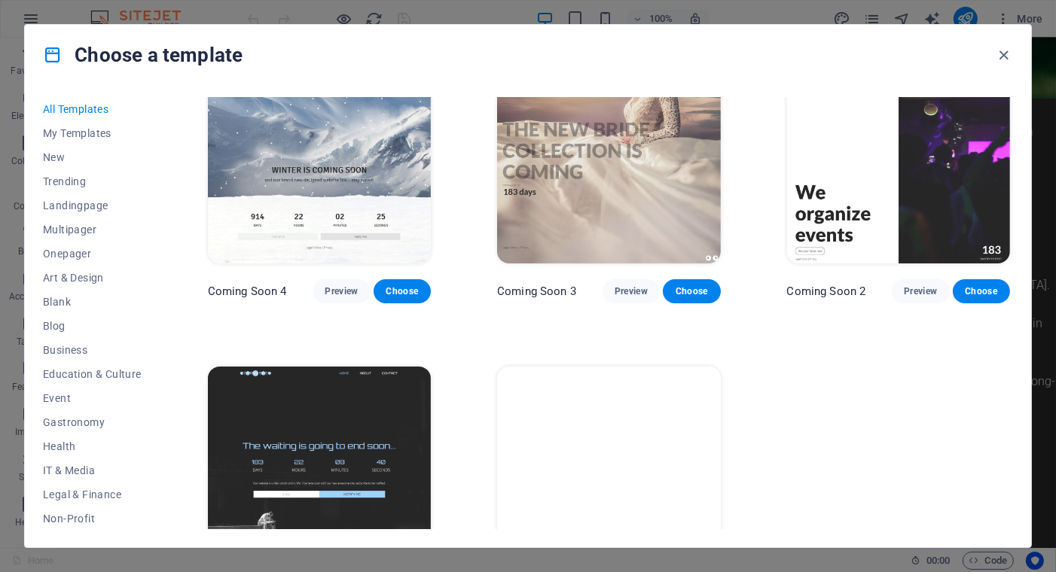
scroll to position [15965, 0]
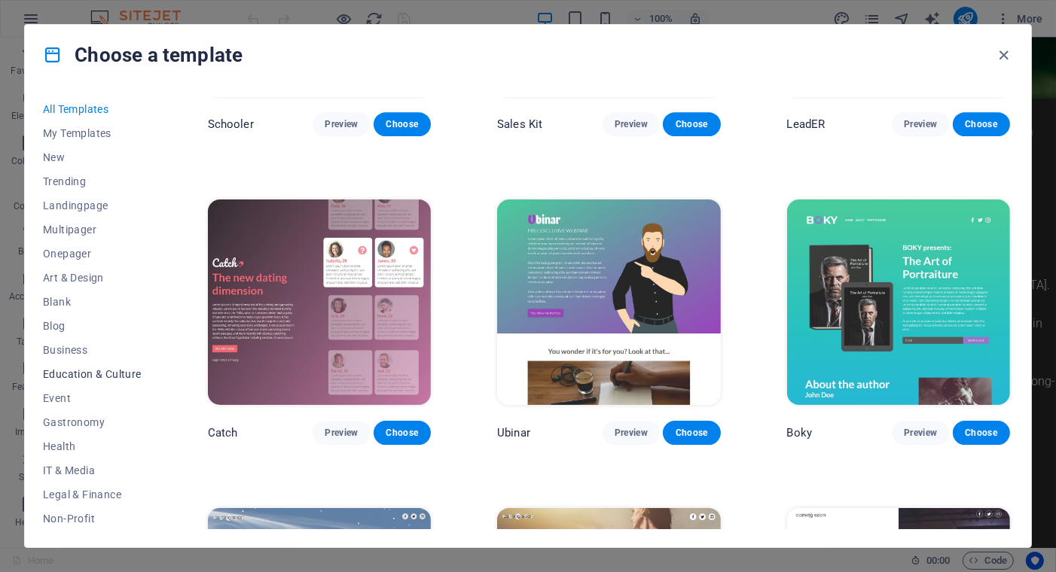
click at [85, 373] on span "Education & Culture" at bounding box center [92, 374] width 99 height 12
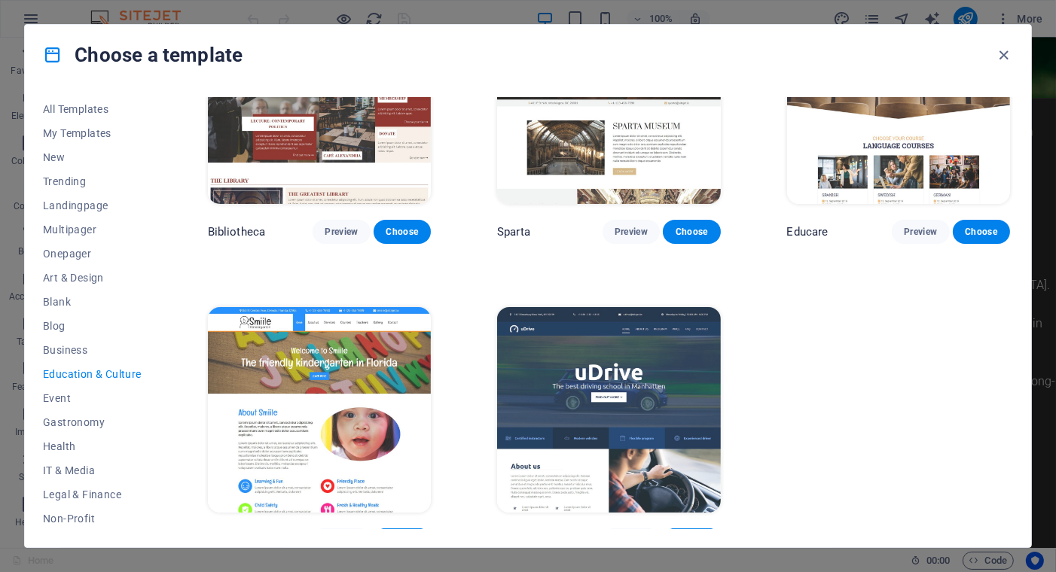
scroll to position [428, 0]
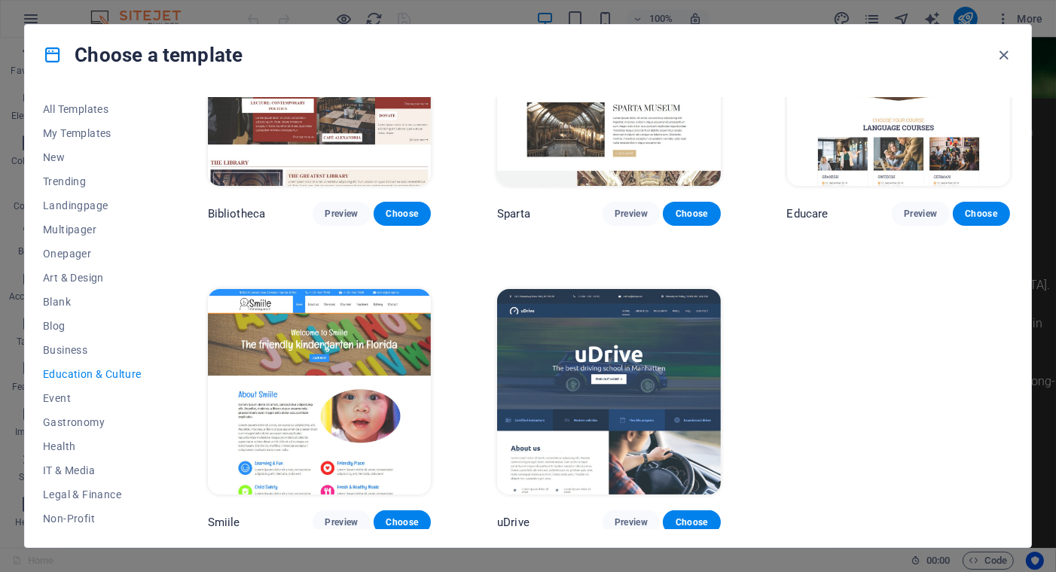
click at [325, 405] on img at bounding box center [319, 392] width 223 height 206
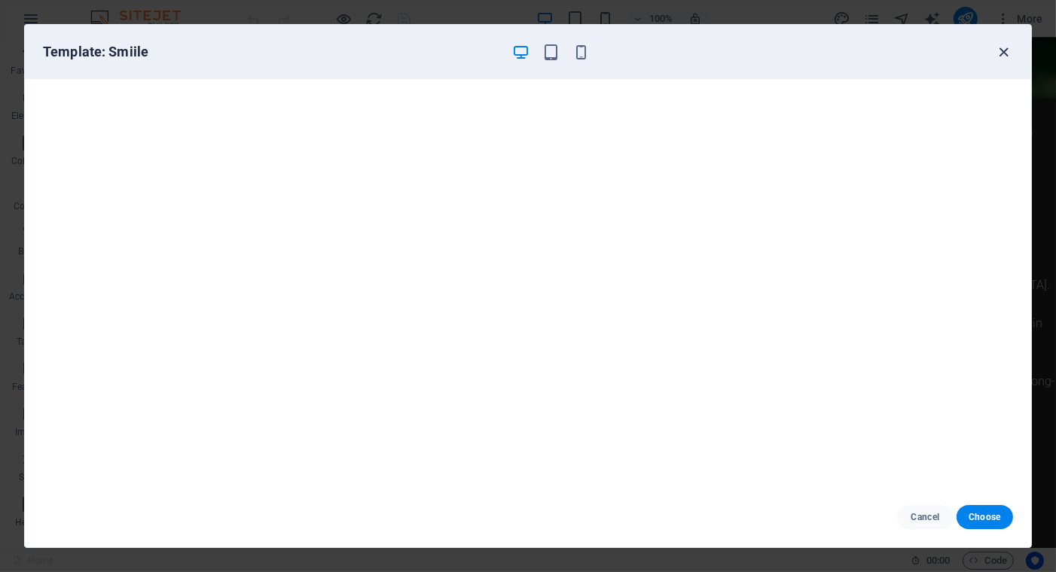
click at [1003, 50] on icon "button" at bounding box center [1003, 52] width 17 height 17
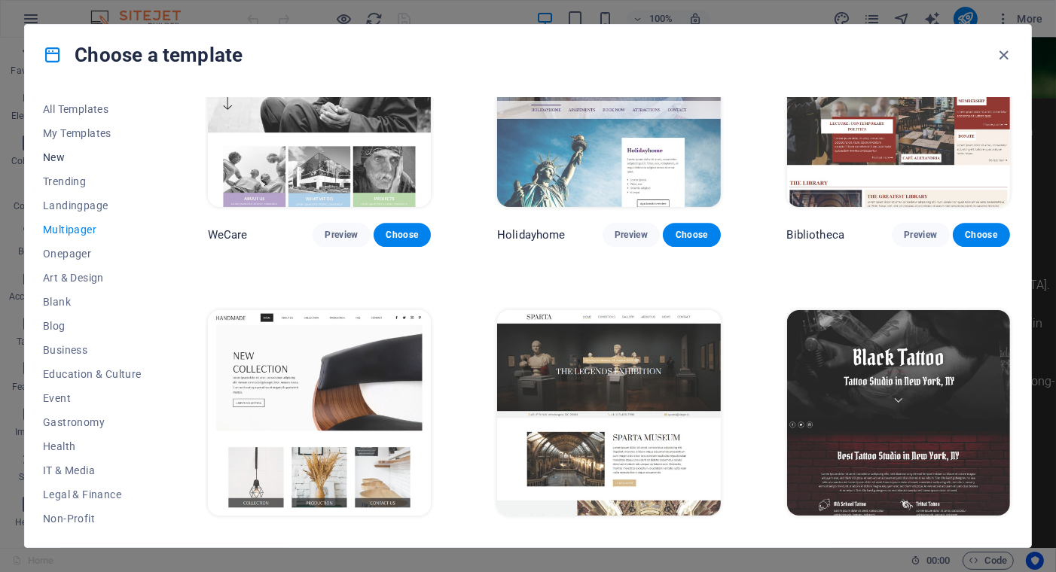
click at [0, 0] on span "New" at bounding box center [0, 0] width 0 height 0
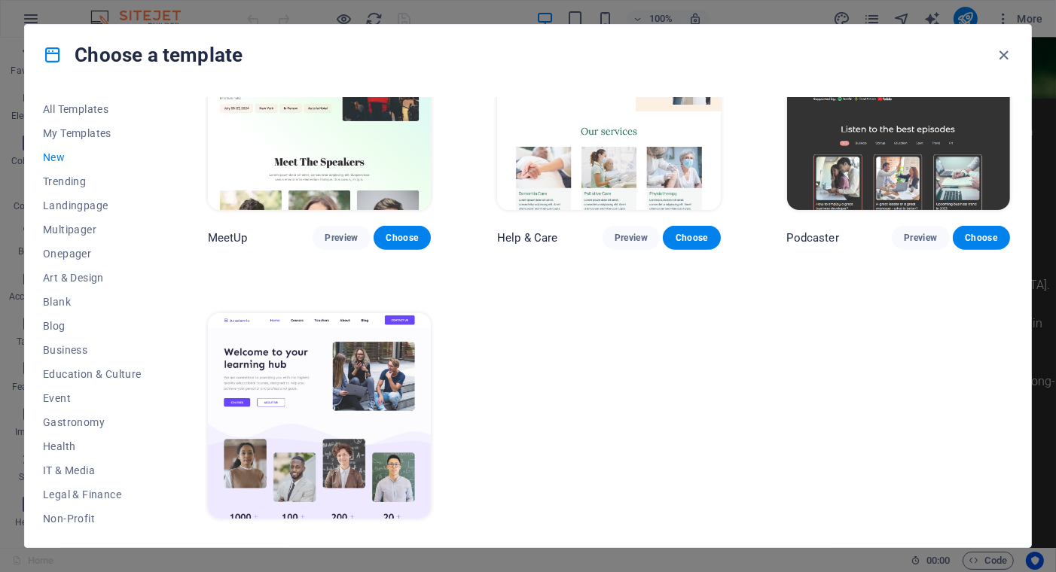
scroll to position [1044, 0]
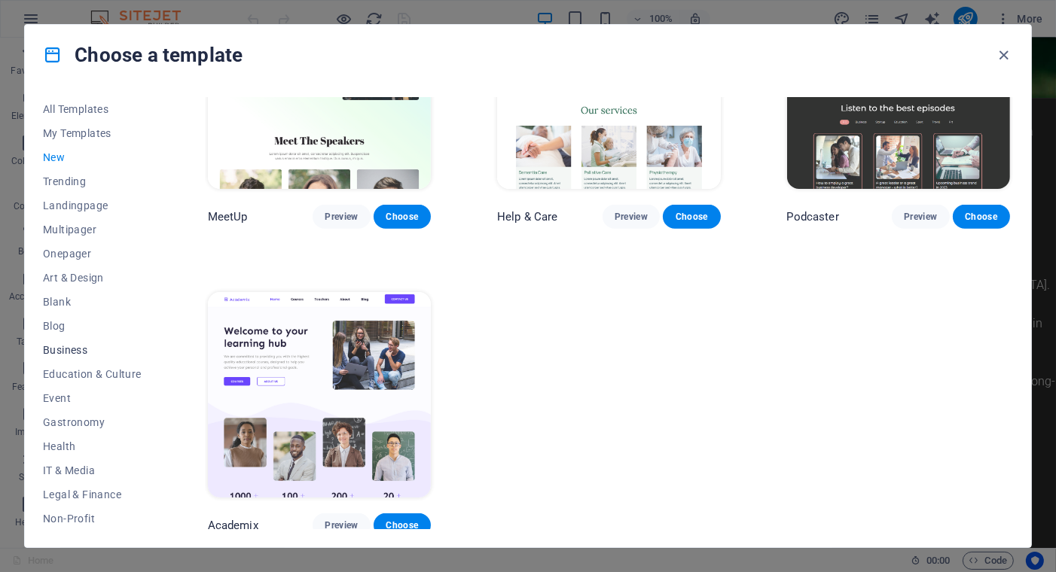
click at [0, 0] on span "Business" at bounding box center [0, 0] width 0 height 0
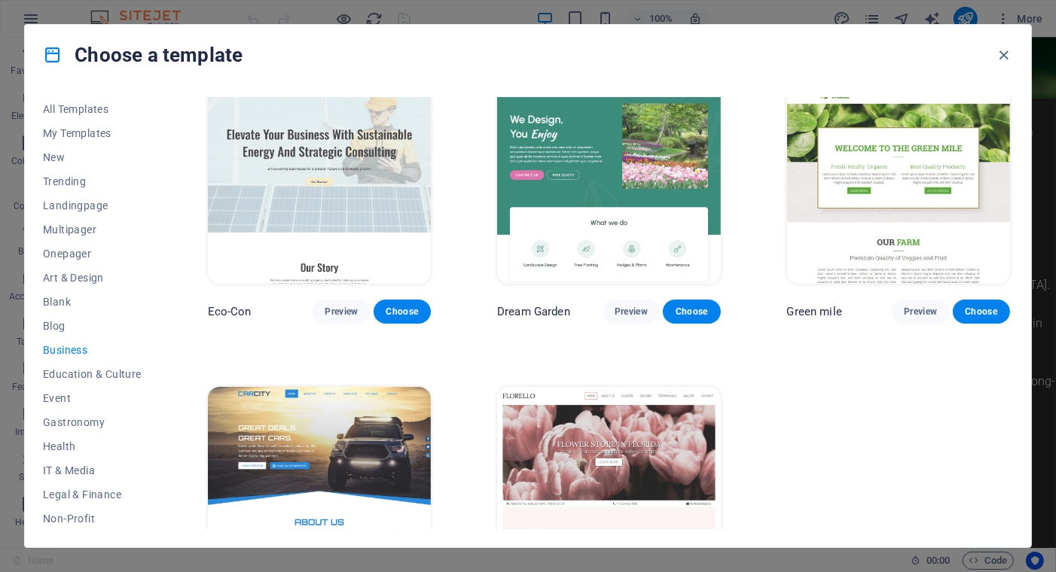
scroll to position [0, 0]
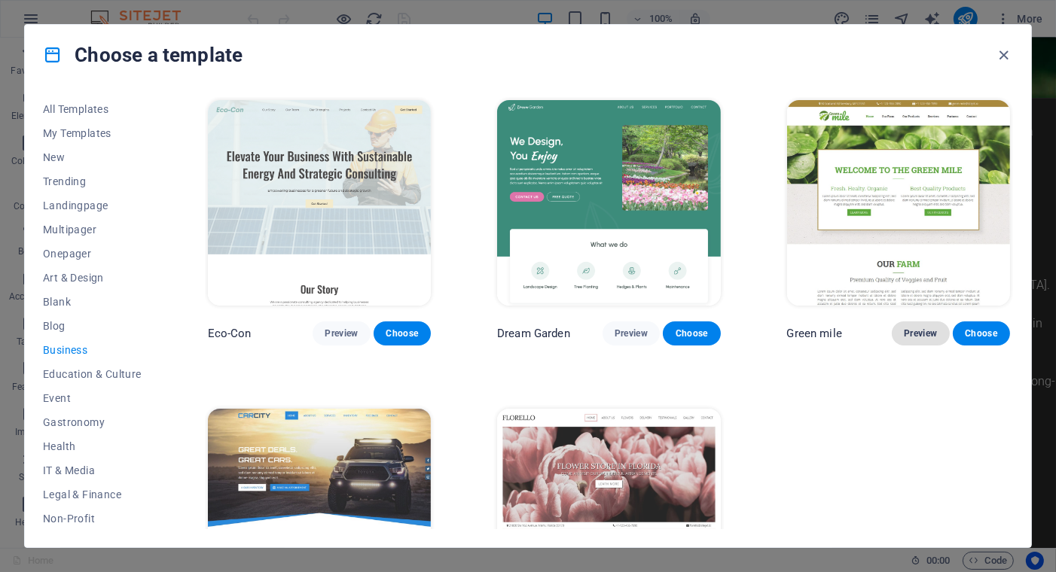
click at [916, 328] on span "Preview" at bounding box center [920, 334] width 33 height 12
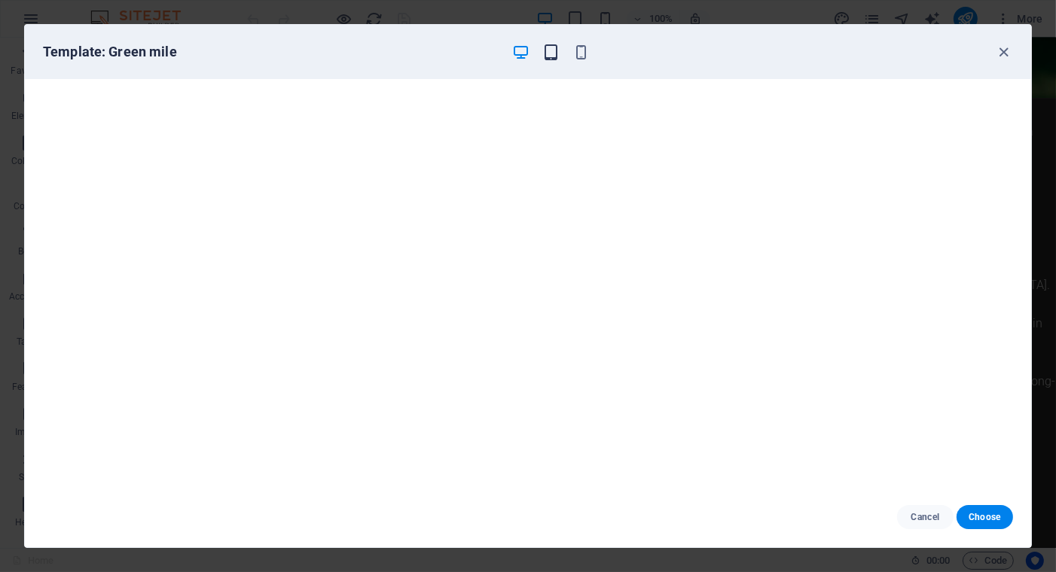
click at [549, 48] on icon "button" at bounding box center [550, 52] width 17 height 17
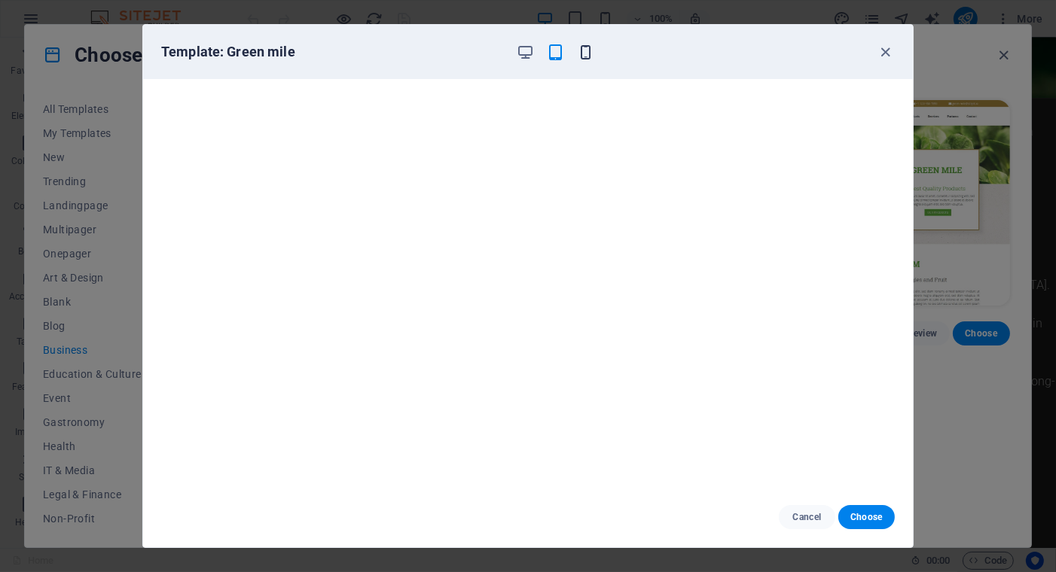
click at [586, 48] on icon "button" at bounding box center [586, 52] width 17 height 17
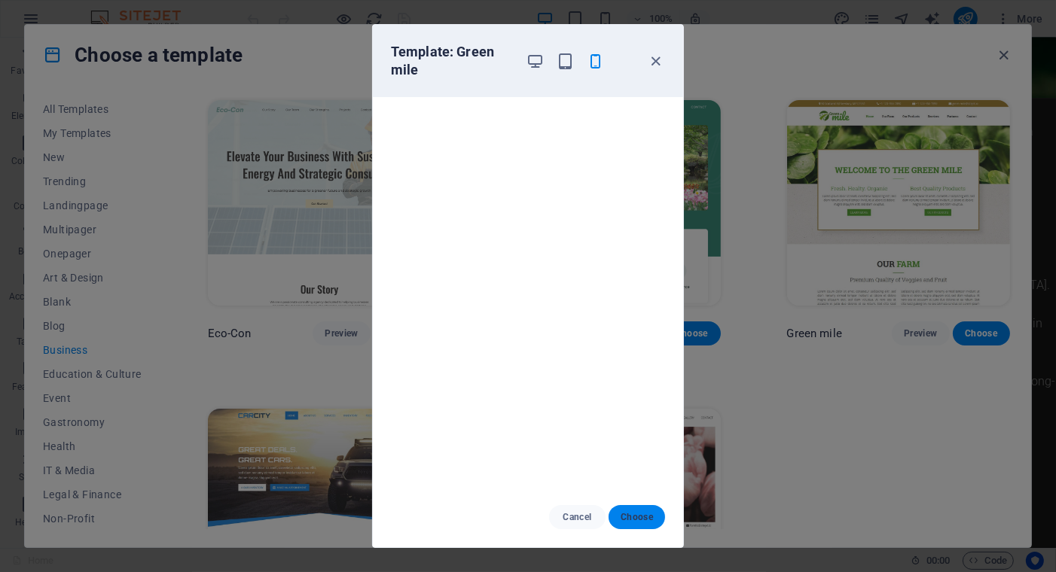
click at [637, 515] on span "Choose" at bounding box center [636, 517] width 32 height 12
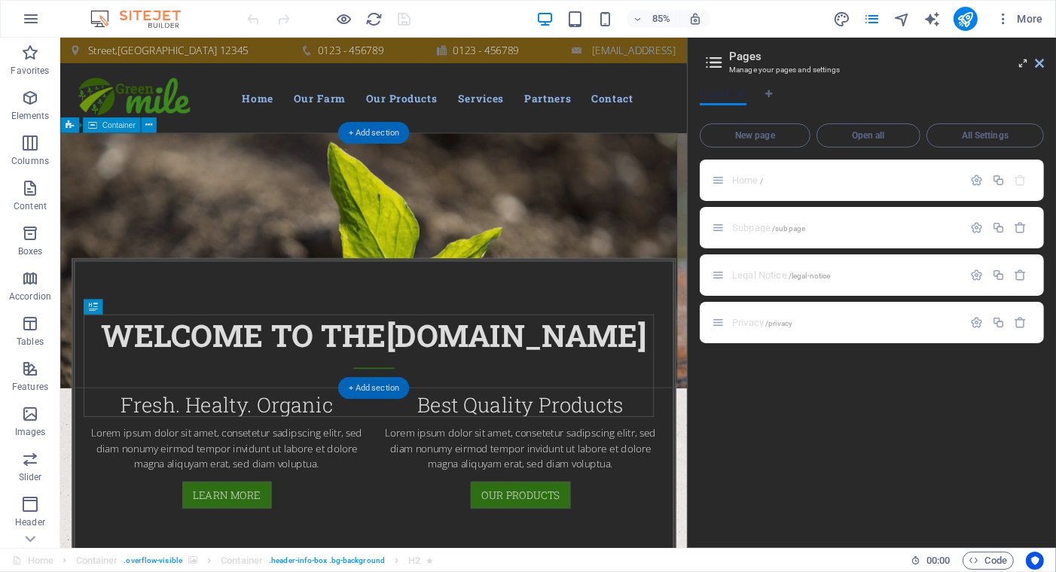
click at [720, 233] on div at bounding box center [427, 300] width 737 height 300
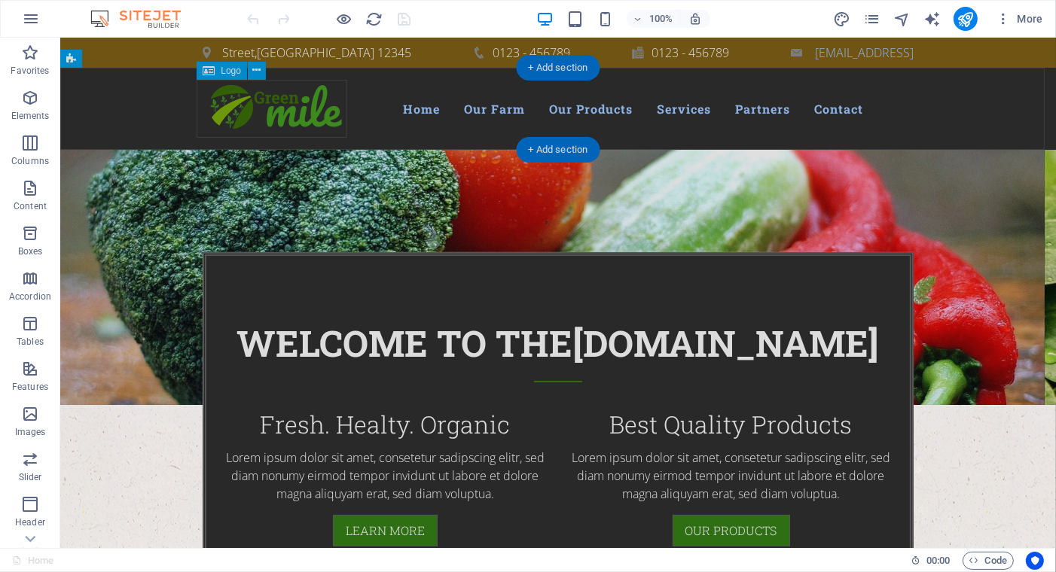
click at [286, 110] on div at bounding box center [277, 109] width 151 height 58
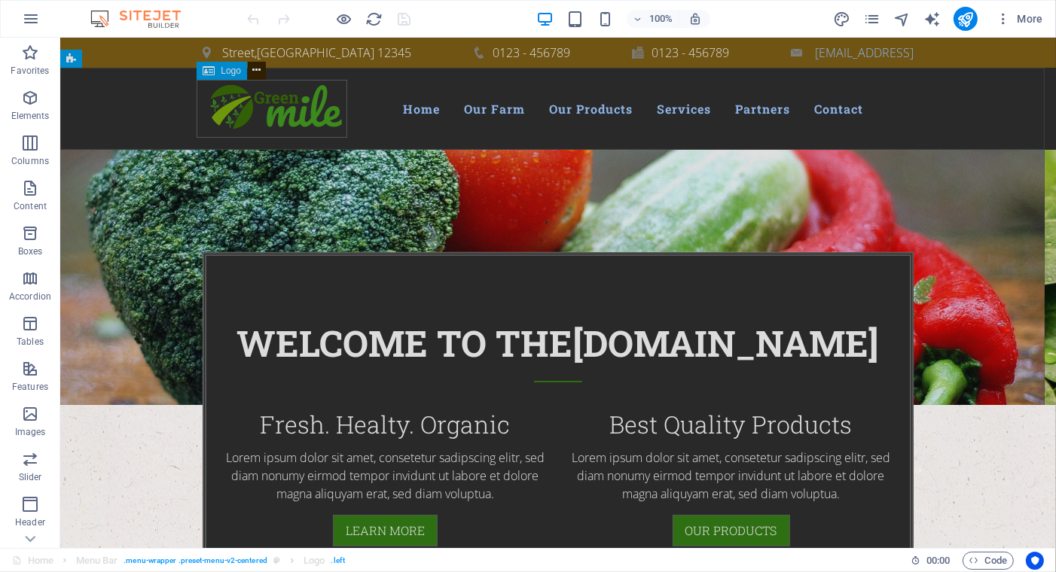
click at [260, 69] on icon at bounding box center [256, 70] width 8 height 16
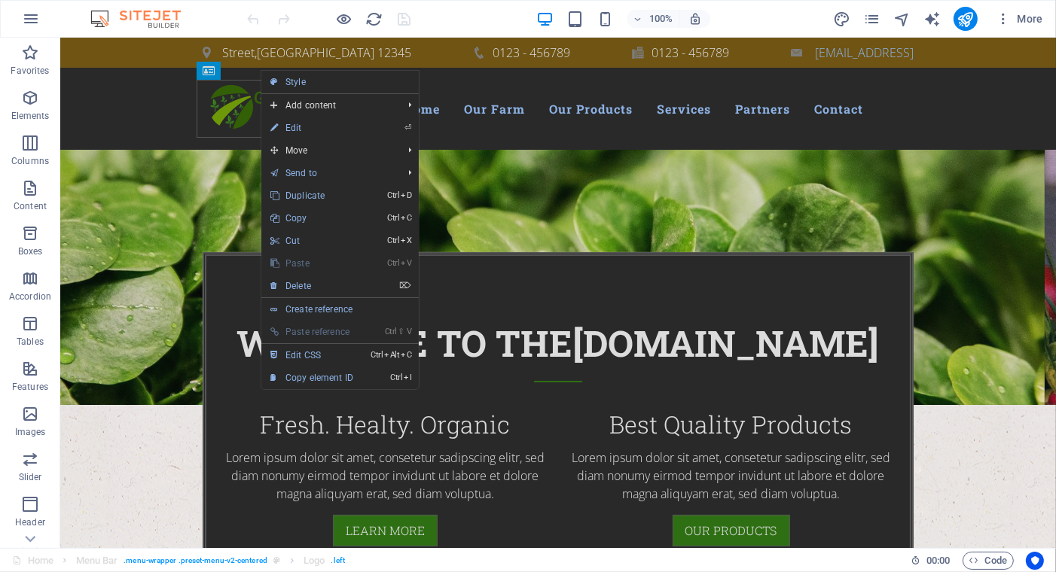
click at [294, 127] on link "⏎ Edit" at bounding box center [311, 128] width 101 height 23
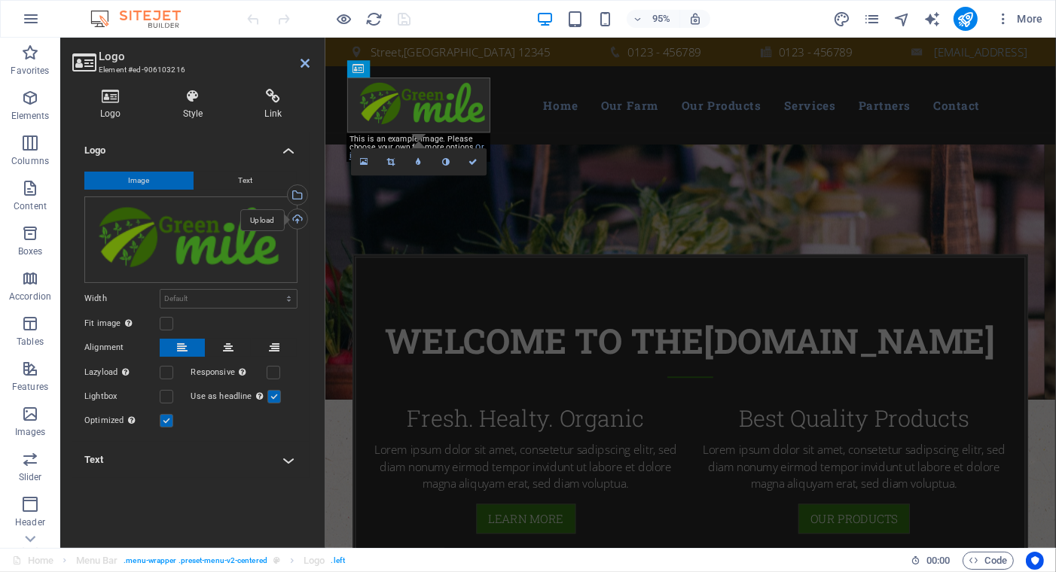
click at [299, 218] on div "Upload" at bounding box center [296, 220] width 23 height 23
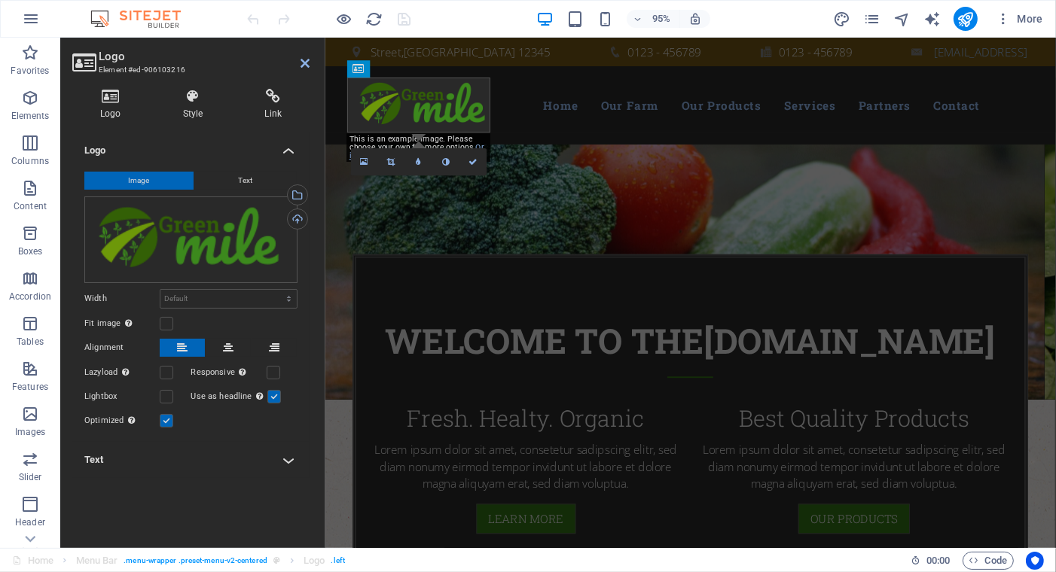
click at [300, 61] on icon at bounding box center [304, 63] width 9 height 12
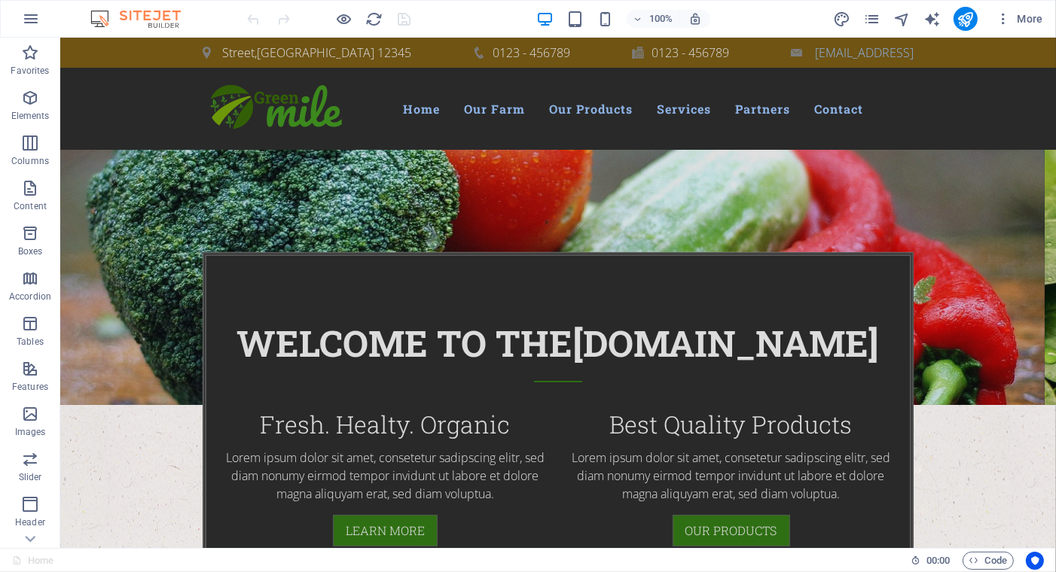
click at [404, 17] on div at bounding box center [329, 19] width 169 height 24
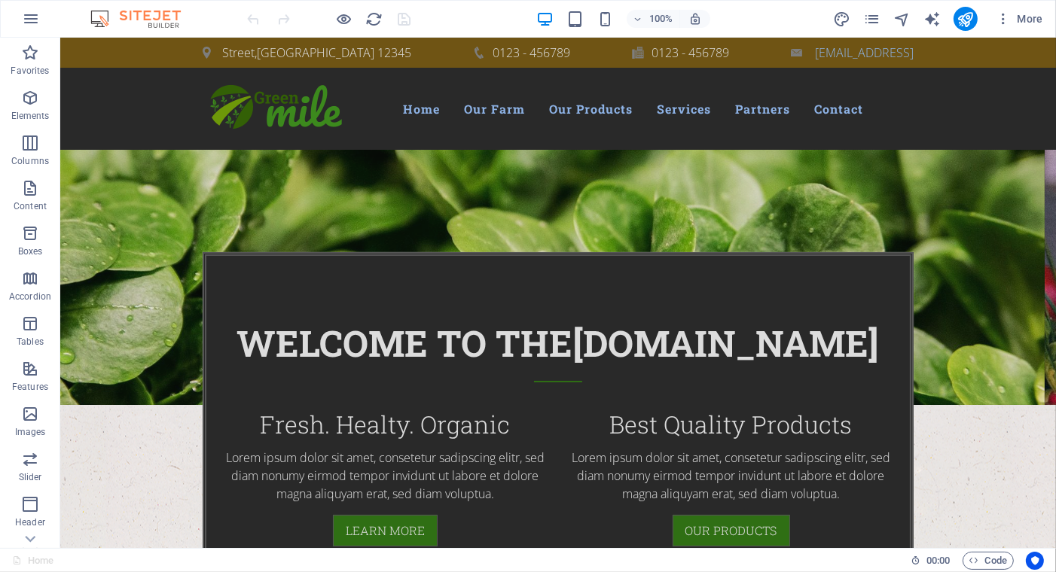
click at [401, 20] on div at bounding box center [329, 19] width 169 height 24
click at [404, 17] on div at bounding box center [329, 19] width 169 height 24
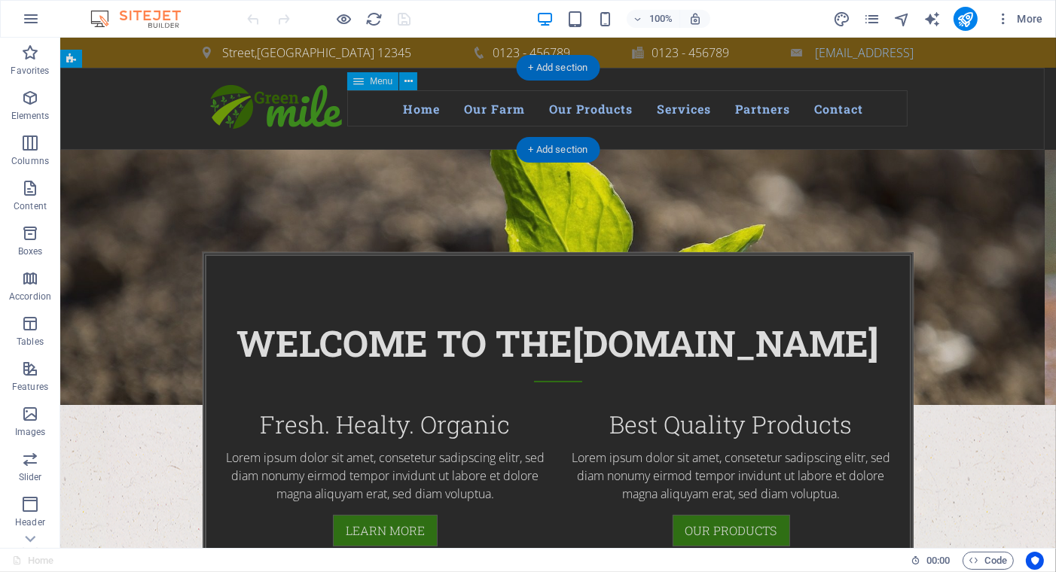
click at [586, 111] on nav "Home Our Farm Our Products Services Partners Contact" at bounding box center [632, 109] width 560 height 36
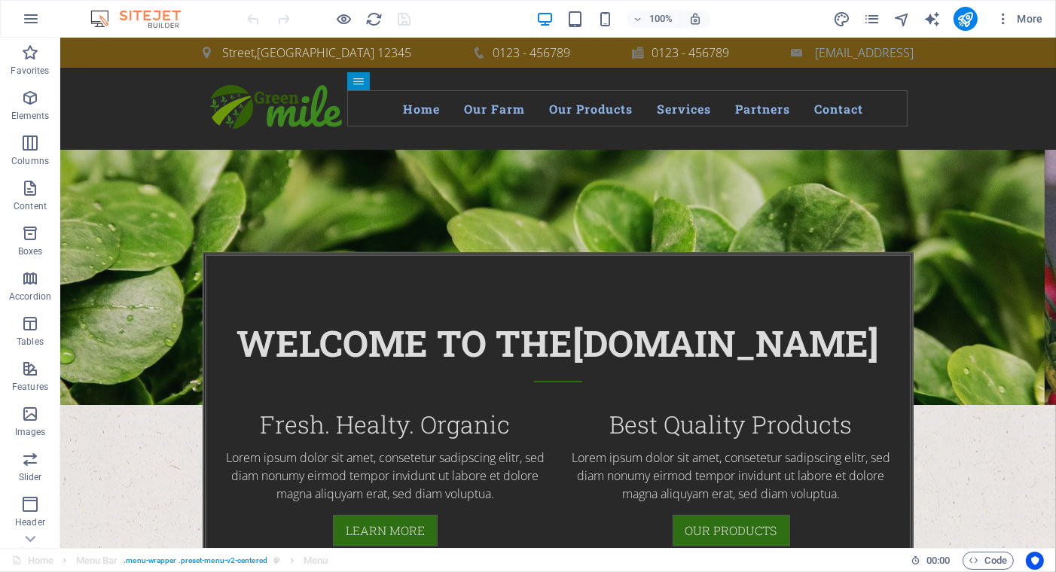
click at [404, 17] on div at bounding box center [329, 19] width 169 height 24
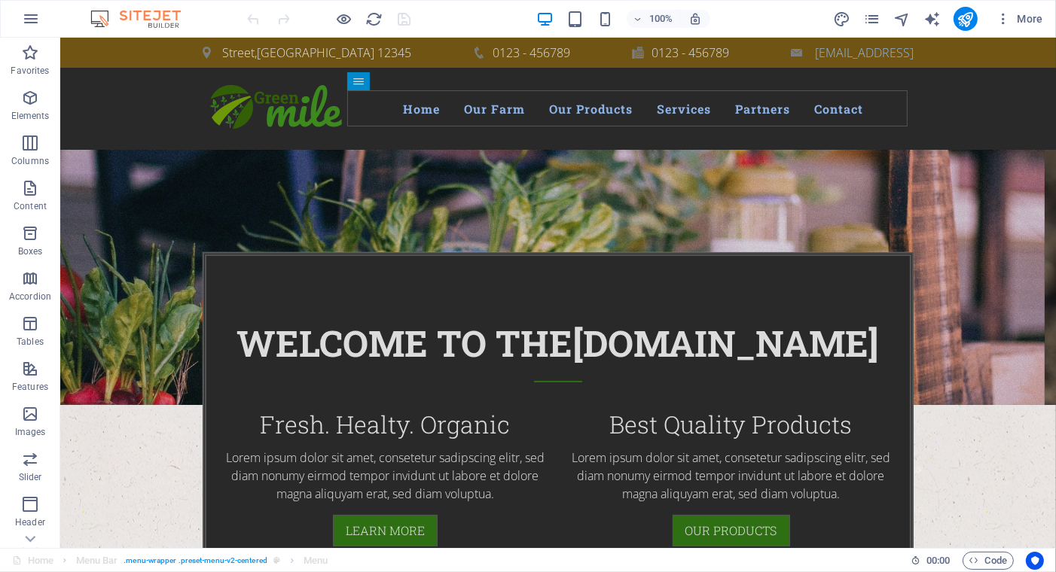
click at [404, 17] on div at bounding box center [329, 19] width 169 height 24
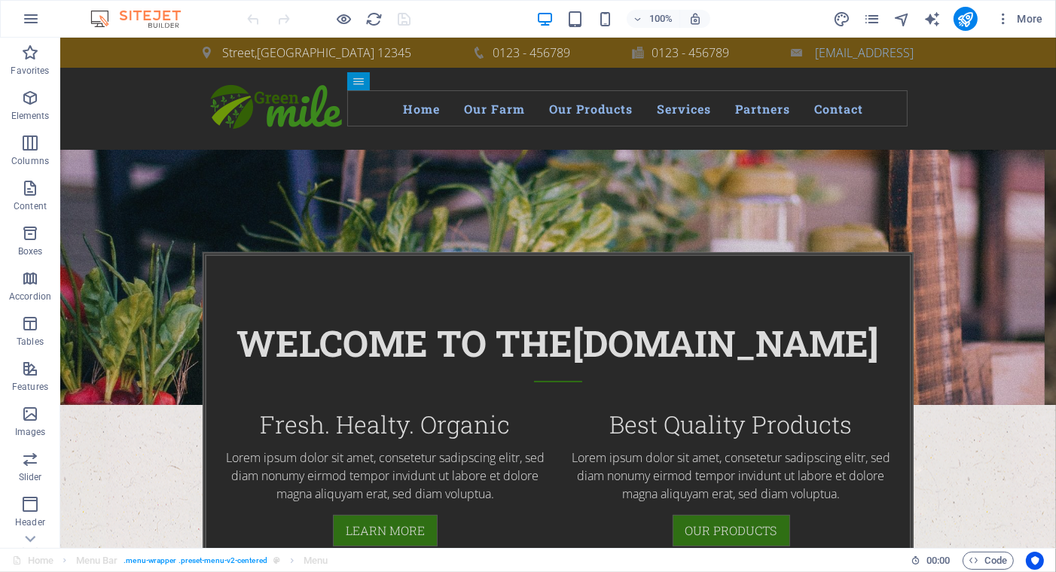
click at [404, 17] on div at bounding box center [329, 19] width 169 height 24
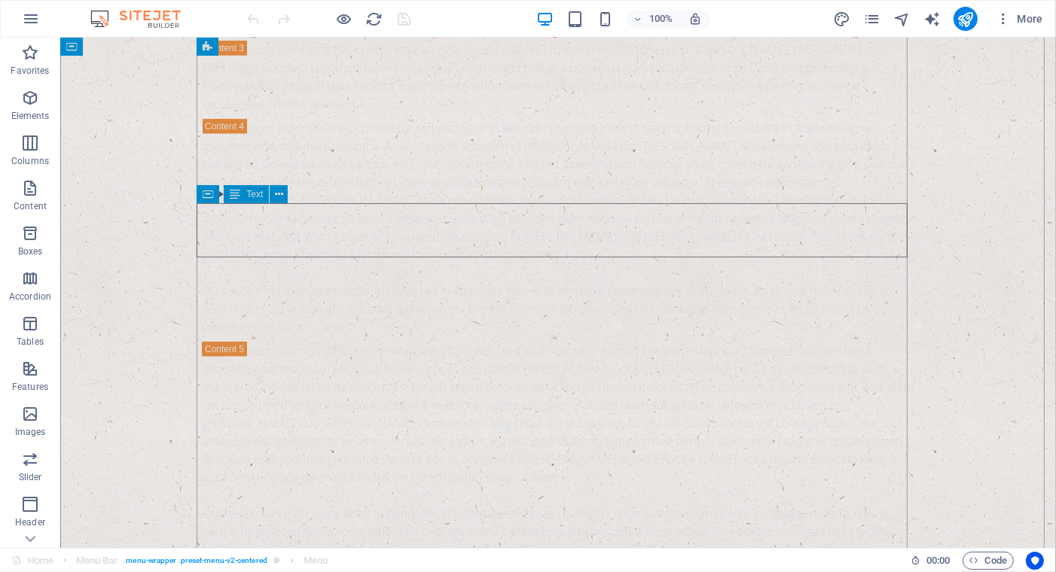
scroll to position [1807, 0]
